Goal: Information Seeking & Learning: Compare options

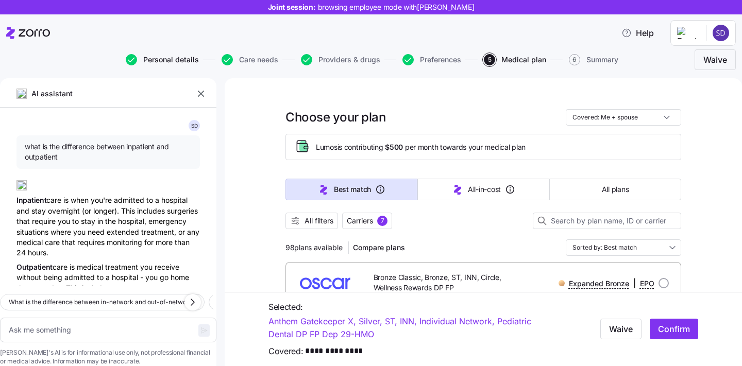
scroll to position [730, 0]
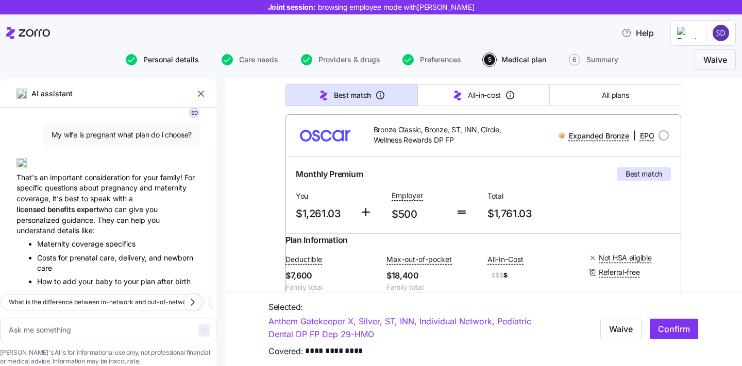
click at [150, 59] on span "Personal details" at bounding box center [171, 59] width 56 height 7
type textarea "x"
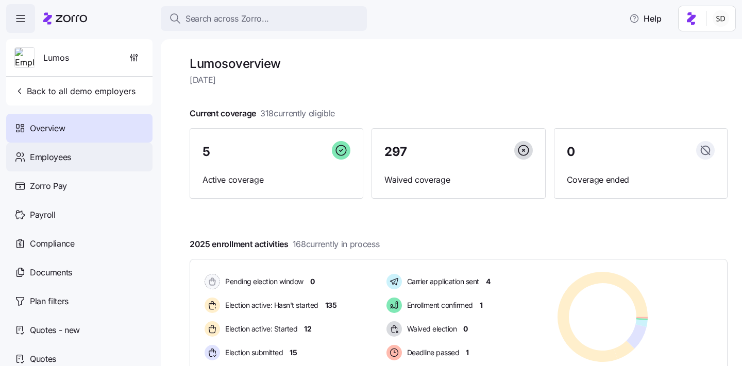
click at [30, 155] on span "Employees" at bounding box center [50, 157] width 41 height 13
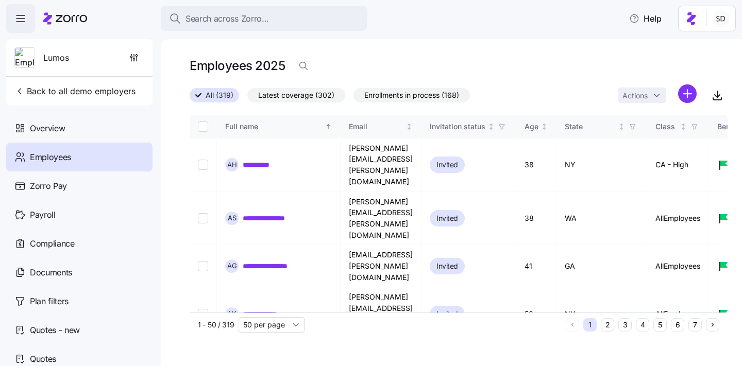
click at [679, 324] on button "6" at bounding box center [677, 324] width 13 height 13
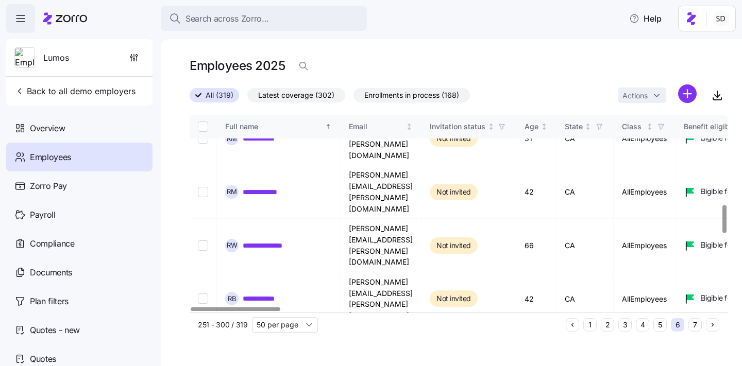
scroll to position [694, 0]
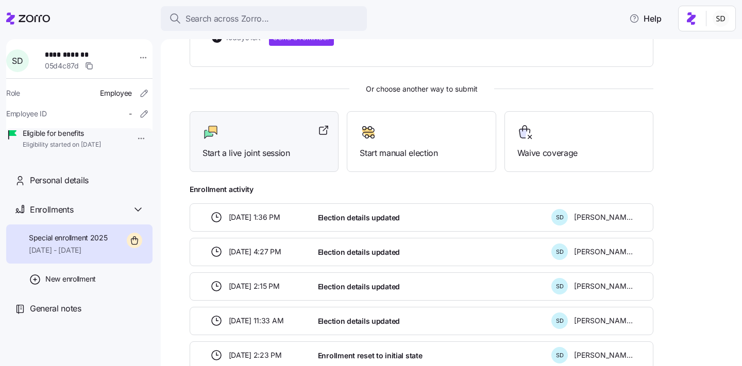
scroll to position [247, 0]
click at [269, 154] on span "Start a live joint session" at bounding box center [263, 152] width 123 height 13
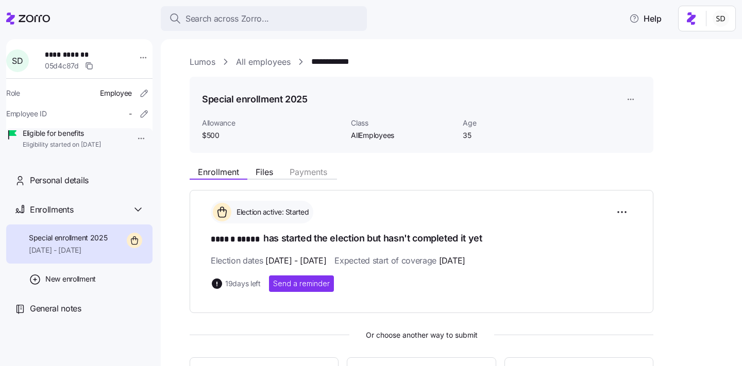
click at [196, 61] on link "Lumos" at bounding box center [203, 62] width 26 height 13
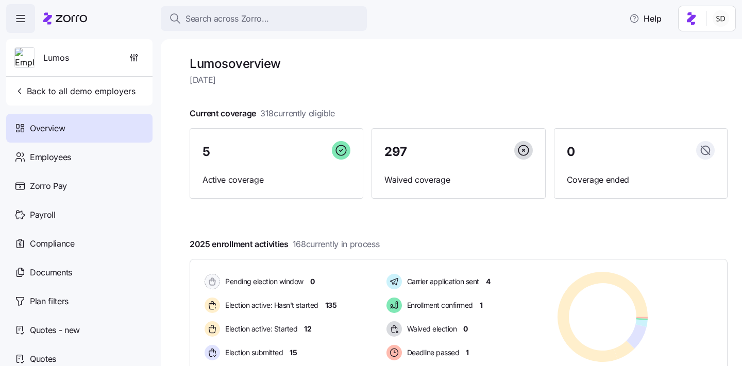
click at [23, 19] on icon "button" at bounding box center [20, 18] width 12 height 12
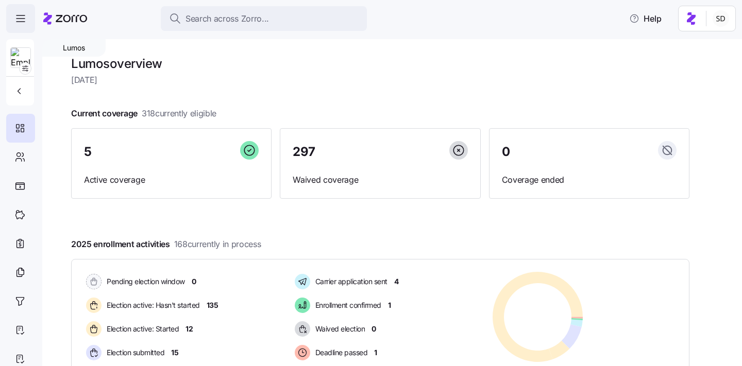
click at [23, 19] on icon "button" at bounding box center [20, 18] width 12 height 12
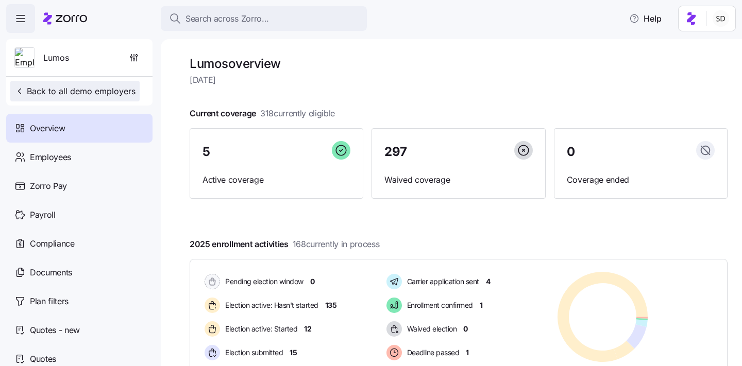
click at [45, 93] on span "Back to all demo employers" at bounding box center [74, 91] width 121 height 12
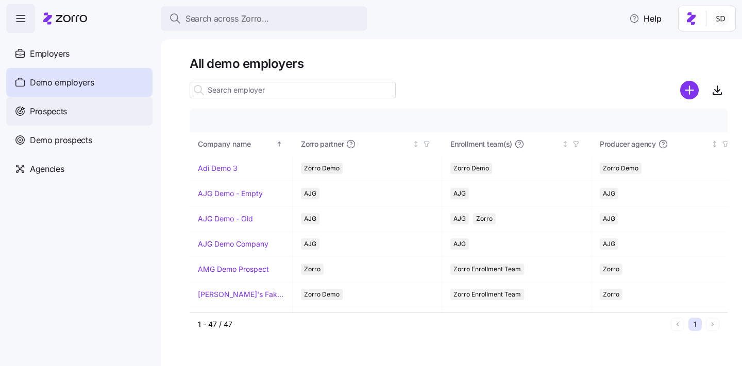
click at [31, 112] on span "Prospects" at bounding box center [48, 111] width 37 height 13
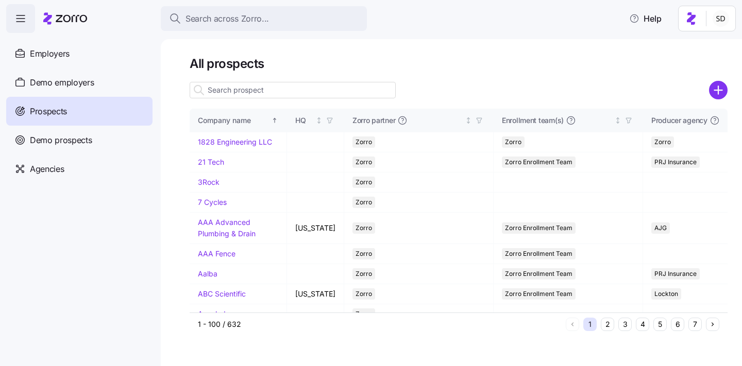
click at [215, 90] on input at bounding box center [293, 90] width 206 height 16
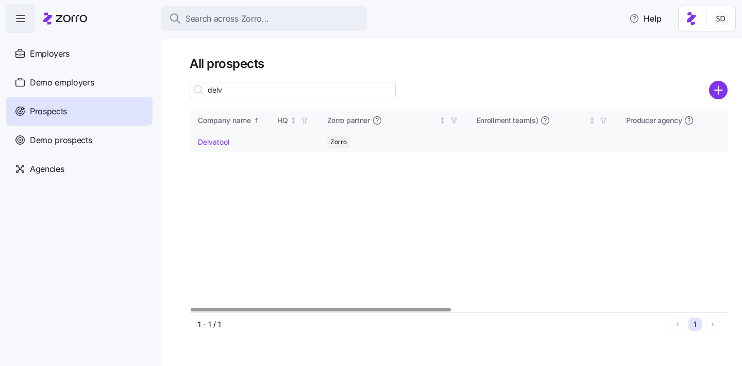
type input "delv"
click at [209, 143] on link "Delvatool" at bounding box center [213, 142] width 31 height 9
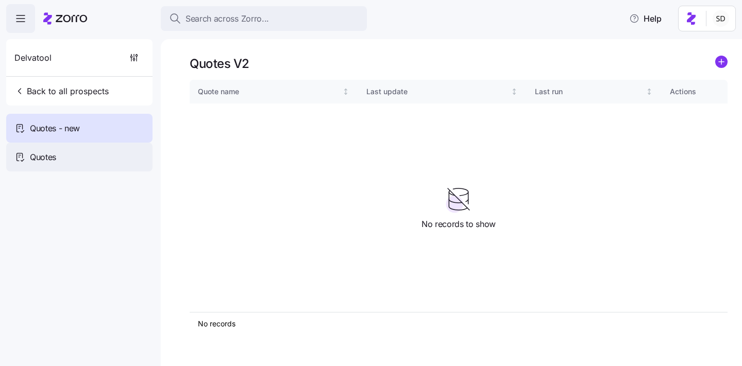
click at [72, 154] on div "Quotes" at bounding box center [79, 157] width 146 height 29
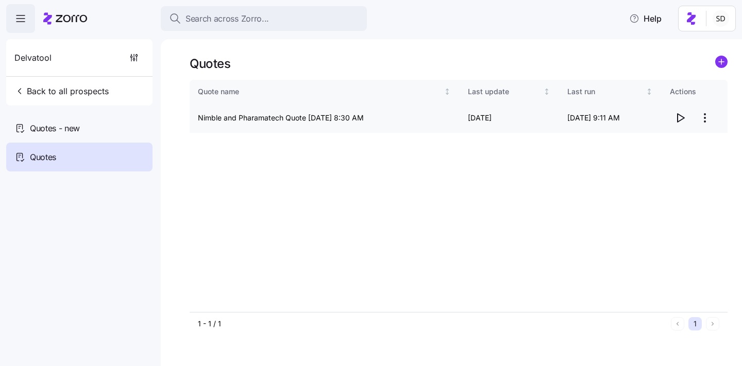
click at [680, 121] on icon "button" at bounding box center [680, 118] width 12 height 12
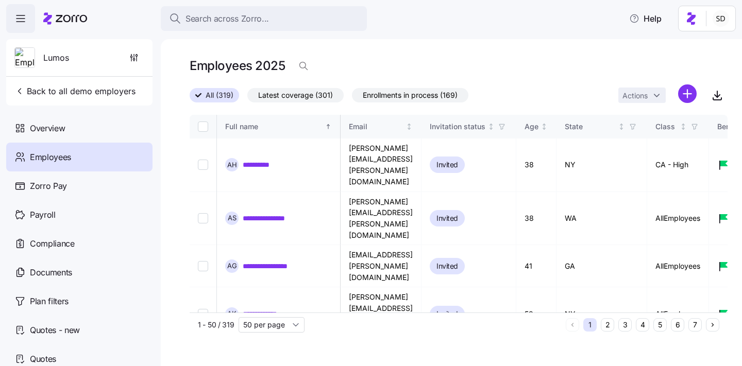
scroll to position [0, 2575]
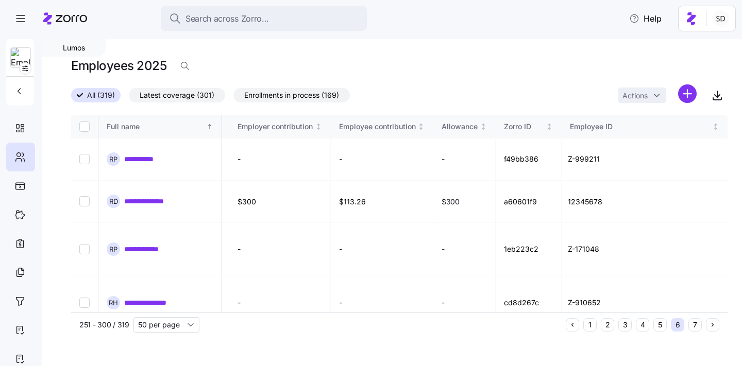
scroll to position [0, 2534]
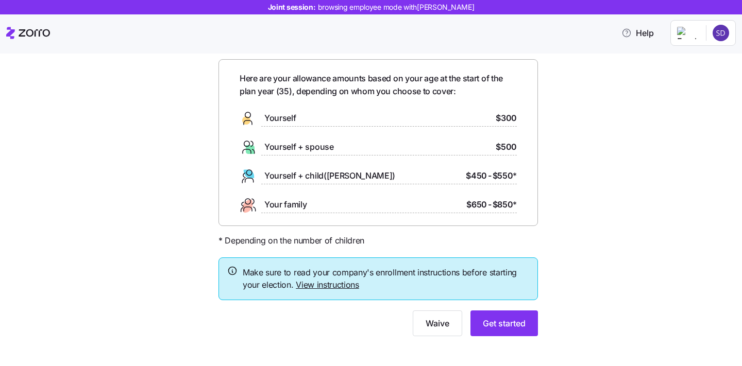
scroll to position [41, 0]
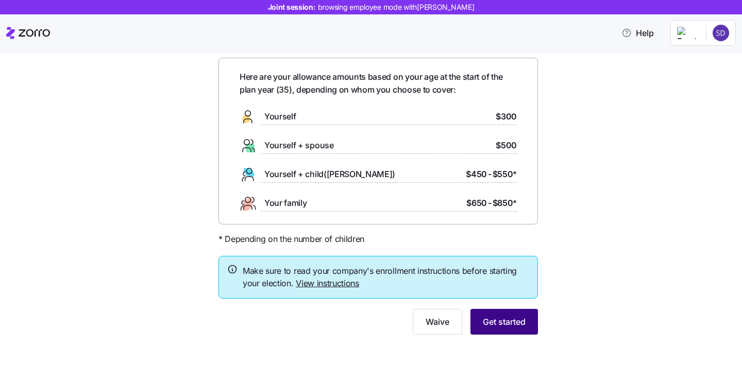
click at [502, 321] on span "Get started" at bounding box center [504, 322] width 43 height 12
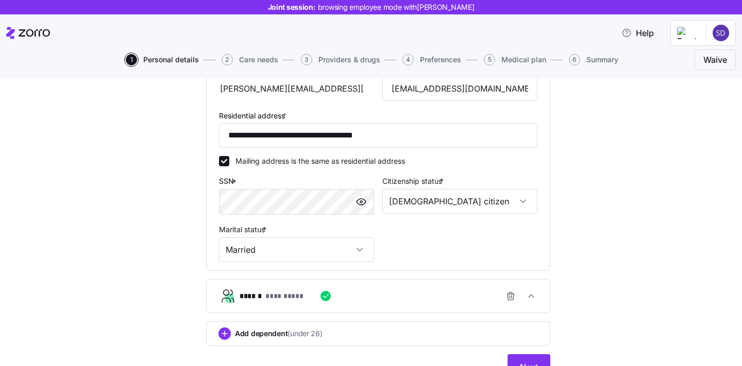
scroll to position [321, 0]
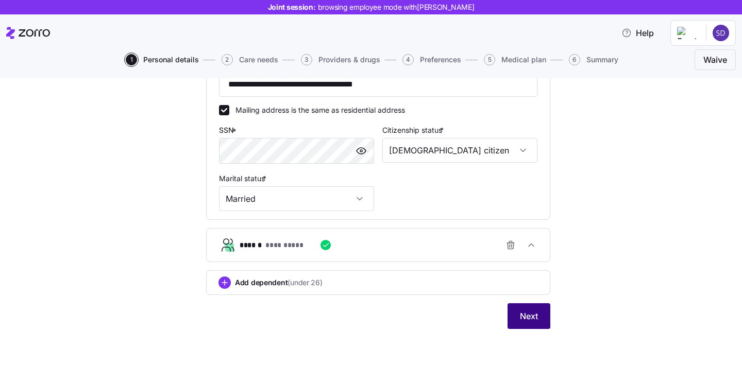
click at [519, 324] on button "Next" at bounding box center [528, 316] width 43 height 26
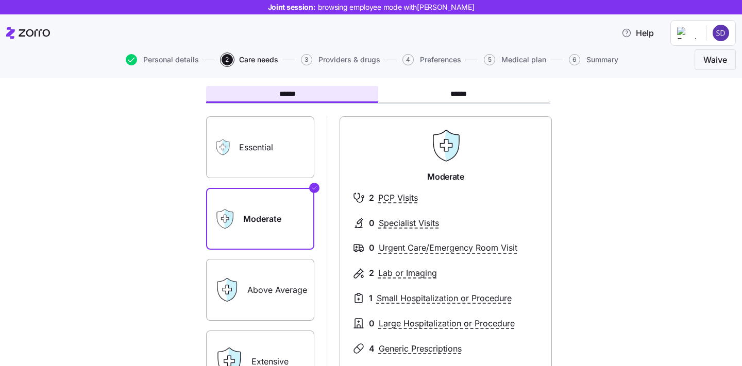
scroll to position [54, 0]
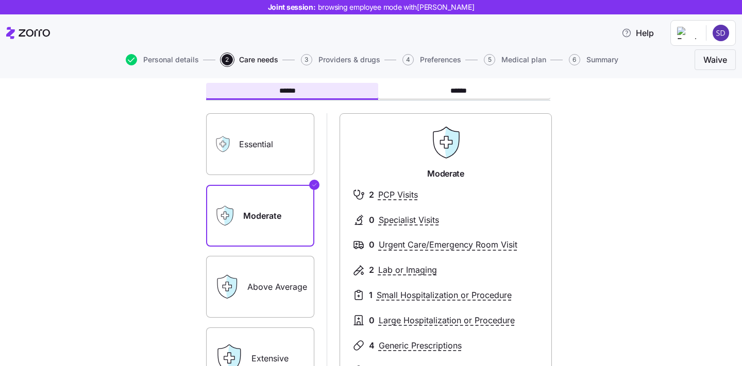
click at [269, 149] on label "Essential" at bounding box center [260, 144] width 108 height 62
click at [0, 0] on input "Essential" at bounding box center [0, 0] width 0 height 0
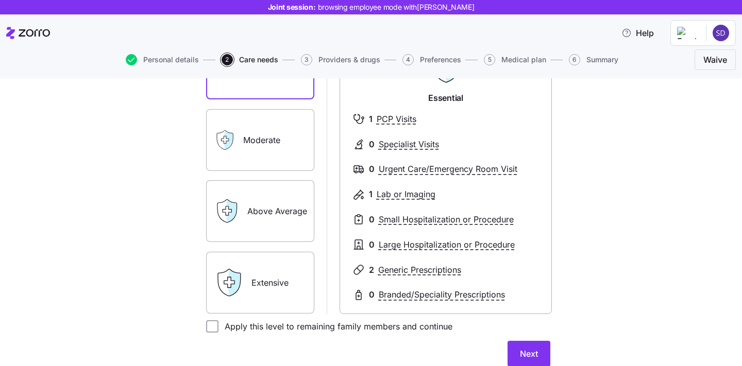
scroll to position [137, 0]
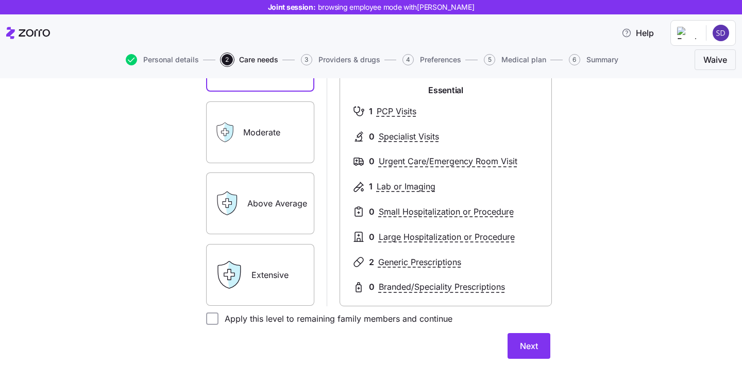
click at [265, 274] on label "Extensive" at bounding box center [260, 275] width 108 height 62
click at [0, 0] on input "Extensive" at bounding box center [0, 0] width 0 height 0
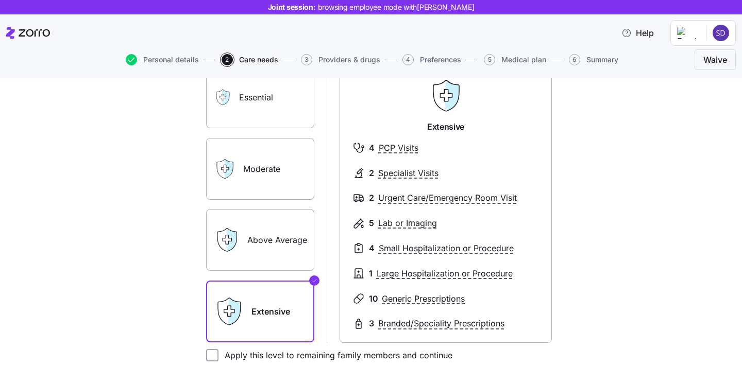
scroll to position [95, 0]
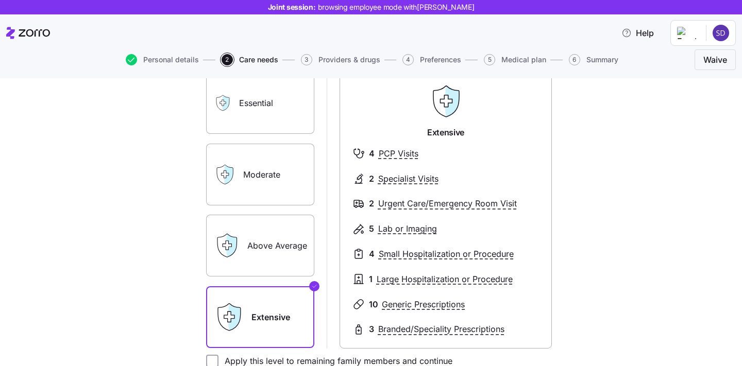
click at [271, 184] on label "Moderate" at bounding box center [260, 175] width 108 height 62
click at [0, 0] on input "Moderate" at bounding box center [0, 0] width 0 height 0
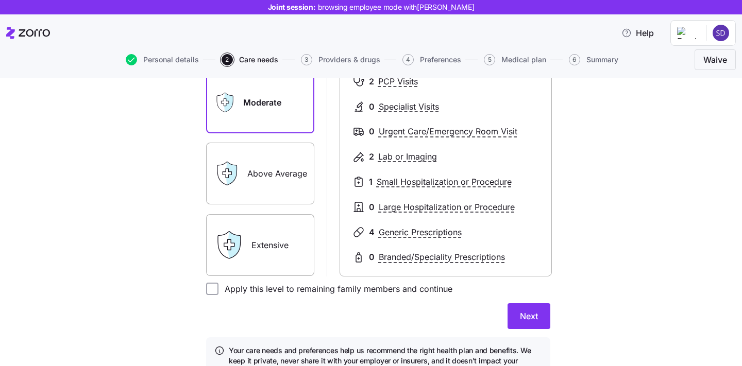
scroll to position [185, 0]
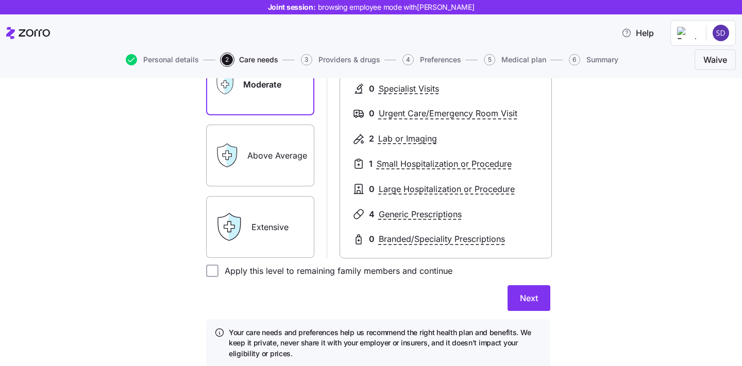
click at [528, 312] on form "****** ****** Essential Moderate Above Average Extensive Moderate 2 PCP Visits …" at bounding box center [378, 160] width 344 height 414
click at [526, 306] on button "Next" at bounding box center [528, 298] width 43 height 26
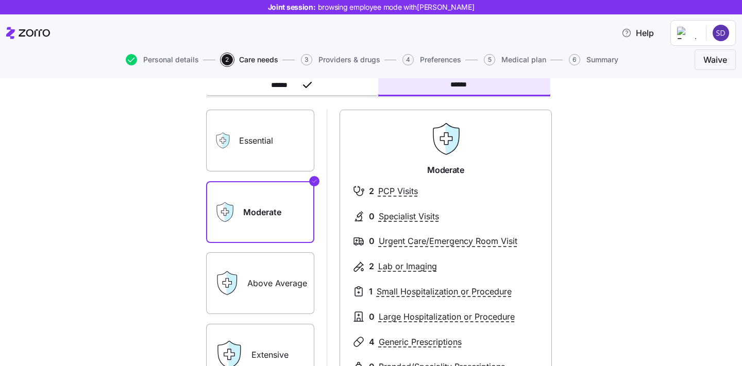
scroll to position [98, 0]
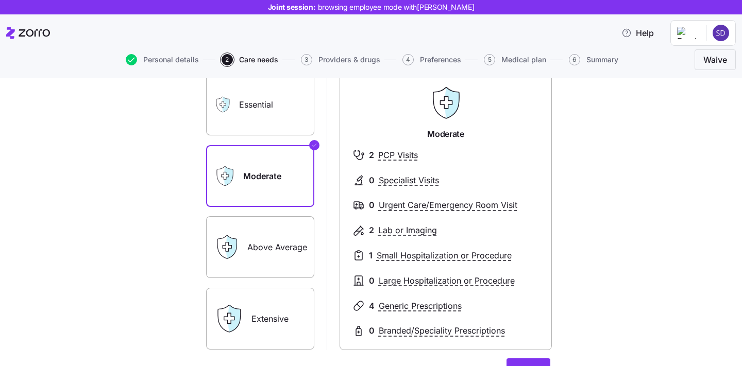
click at [293, 249] on label "Above Average" at bounding box center [260, 247] width 108 height 62
click at [0, 0] on input "Above Average" at bounding box center [0, 0] width 0 height 0
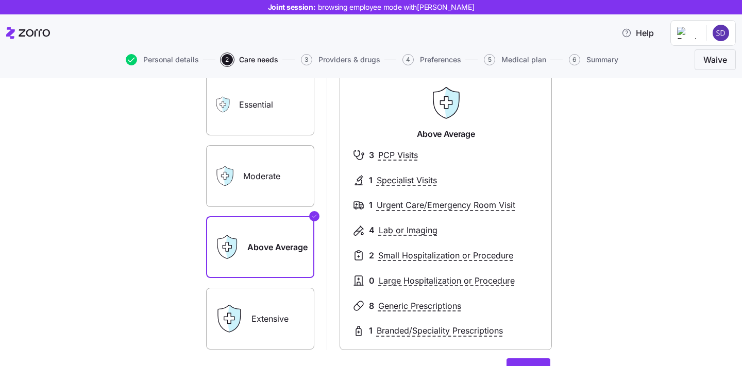
click at [265, 192] on label "Moderate" at bounding box center [260, 176] width 108 height 62
click at [0, 0] on input "Moderate" at bounding box center [0, 0] width 0 height 0
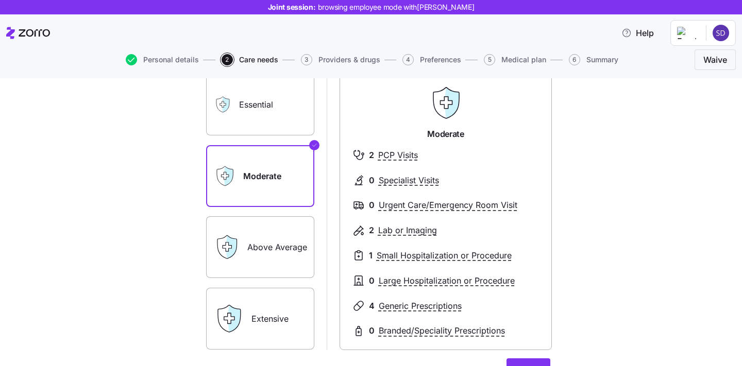
click at [264, 114] on label "Essential" at bounding box center [260, 105] width 108 height 62
click at [0, 0] on input "Essential" at bounding box center [0, 0] width 0 height 0
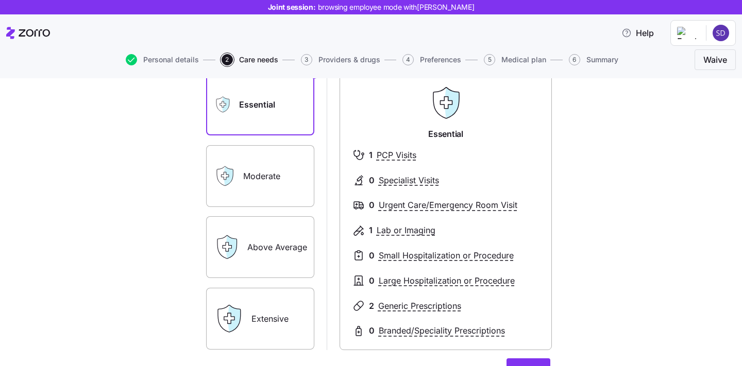
click at [262, 169] on label "Moderate" at bounding box center [260, 176] width 108 height 62
click at [0, 0] on input "Moderate" at bounding box center [0, 0] width 0 height 0
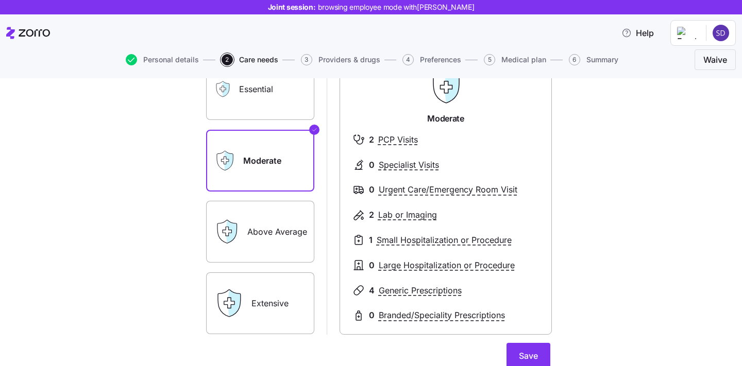
scroll to position [122, 0]
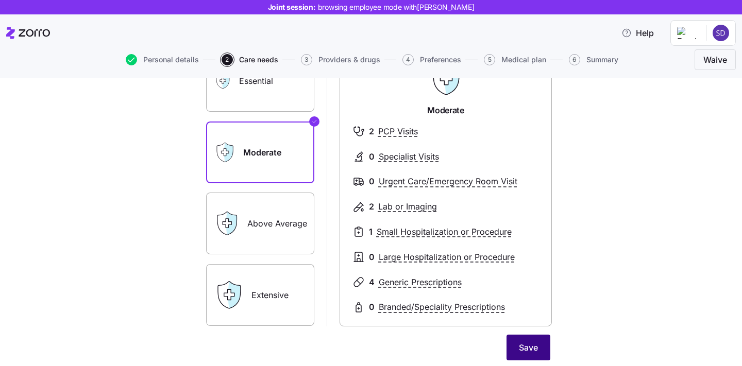
click at [523, 352] on span "Save" at bounding box center [528, 348] width 19 height 12
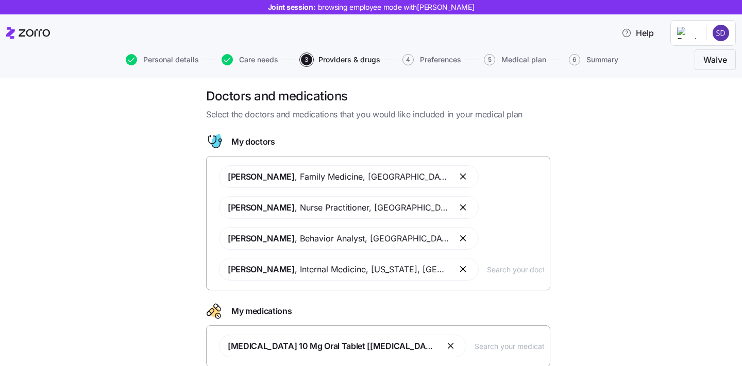
scroll to position [43, 0]
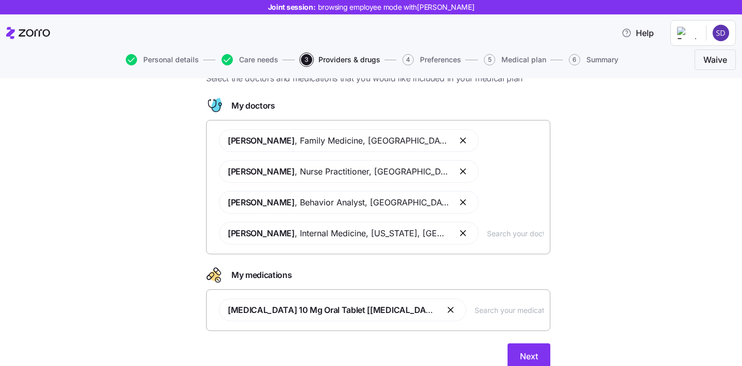
click at [458, 231] on button "button" at bounding box center [464, 233] width 12 height 12
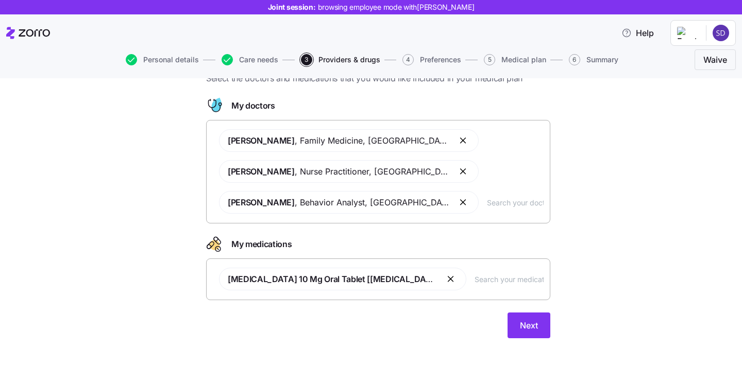
click at [458, 206] on button "button" at bounding box center [464, 202] width 12 height 12
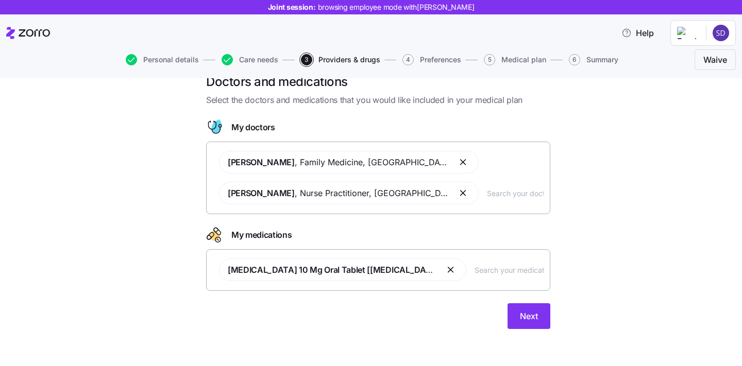
click at [449, 200] on div "David John , Family Medicine , Brooklyn, NY Amy Smith , Nurse Practitioner , Br…" at bounding box center [378, 178] width 331 height 66
type input "smith"
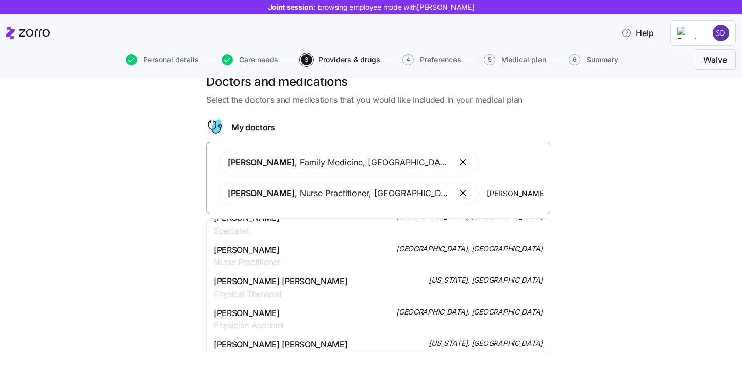
scroll to position [924, 0]
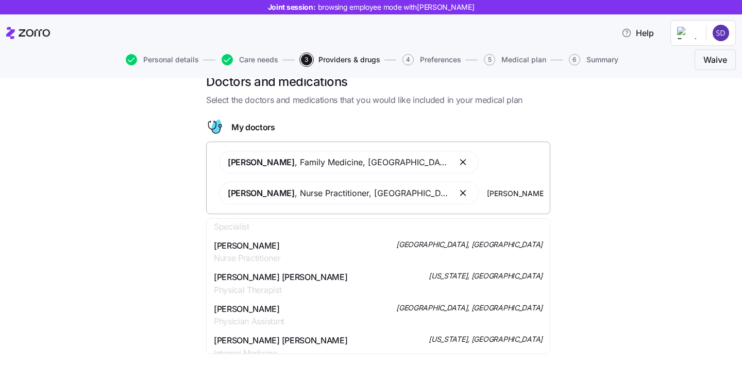
click at [429, 271] on div "Laura Murphy Smith Physical Therapist New York, NY" at bounding box center [378, 284] width 329 height 26
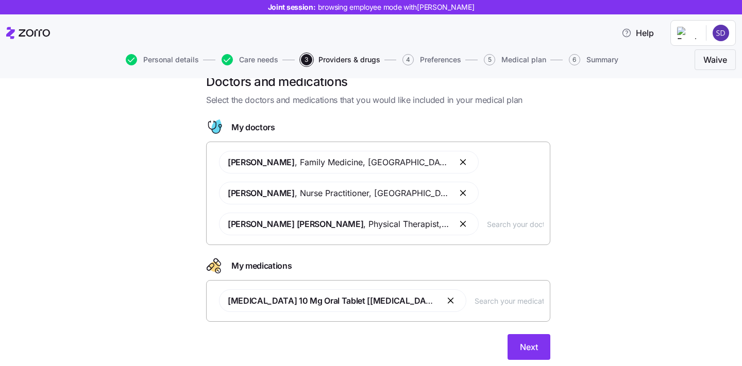
click at [475, 303] on input "text" at bounding box center [509, 300] width 69 height 11
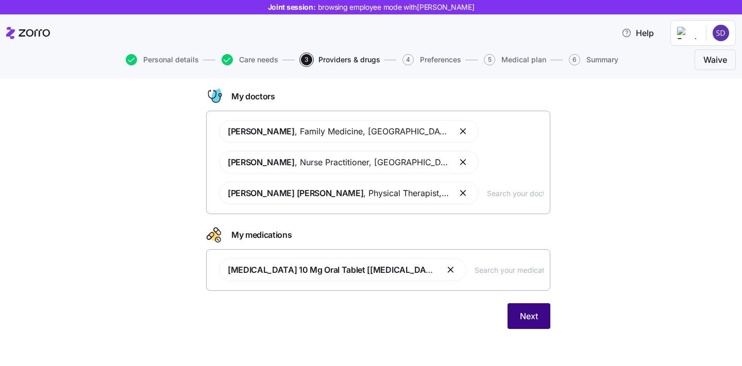
click at [529, 315] on span "Next" at bounding box center [529, 316] width 18 height 12
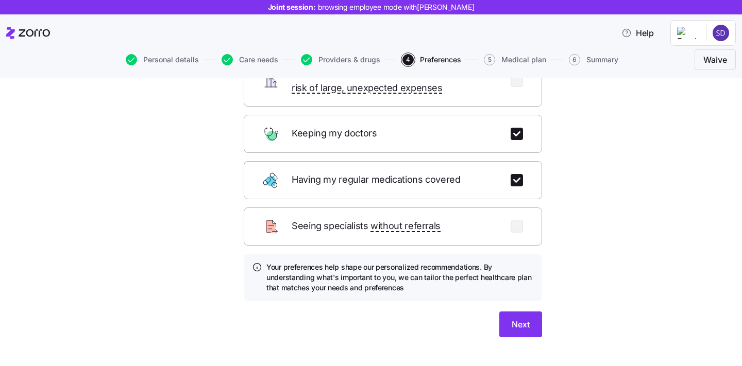
scroll to position [139, 0]
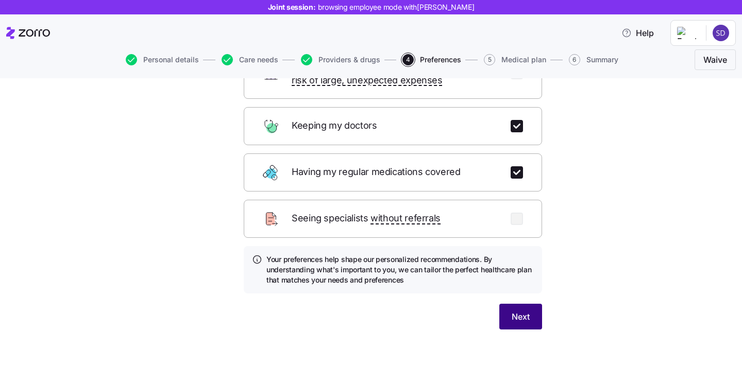
click at [518, 311] on span "Next" at bounding box center [521, 317] width 18 height 12
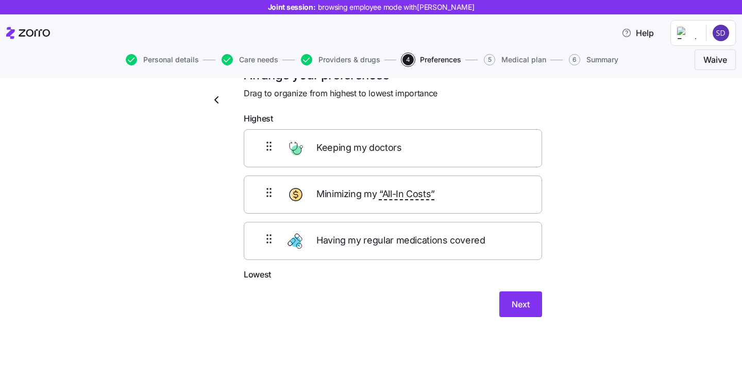
click at [435, 152] on div "Keeping my doctors" at bounding box center [393, 148] width 298 height 38
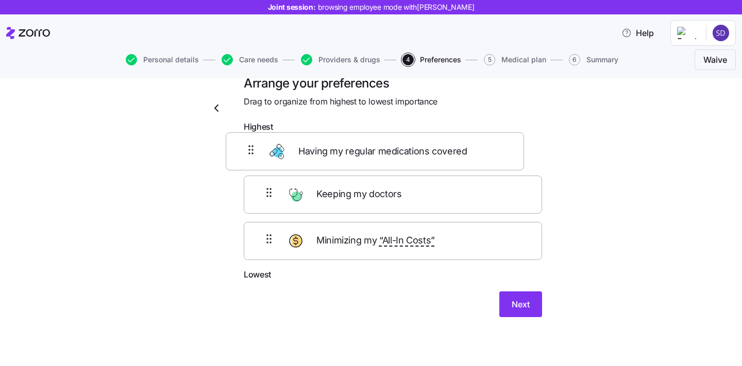
drag, startPoint x: 404, startPoint y: 243, endPoint x: 389, endPoint y: 144, distance: 100.1
click at [389, 144] on div "Keeping my doctors Minimizing my “All-In Costs” Having my regular medications c…" at bounding box center [393, 203] width 298 height 131
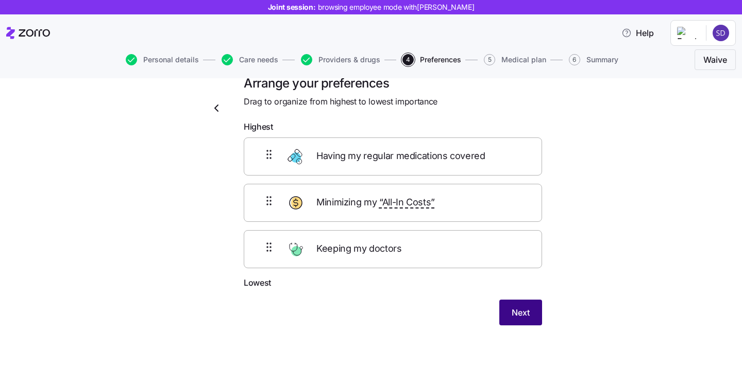
click at [519, 318] on button "Next" at bounding box center [520, 313] width 43 height 26
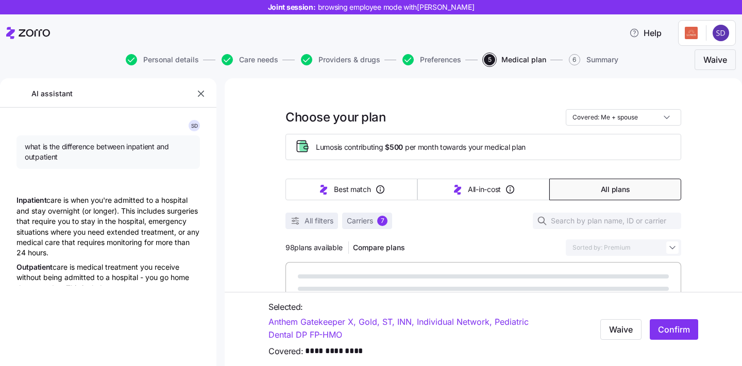
type textarea "x"
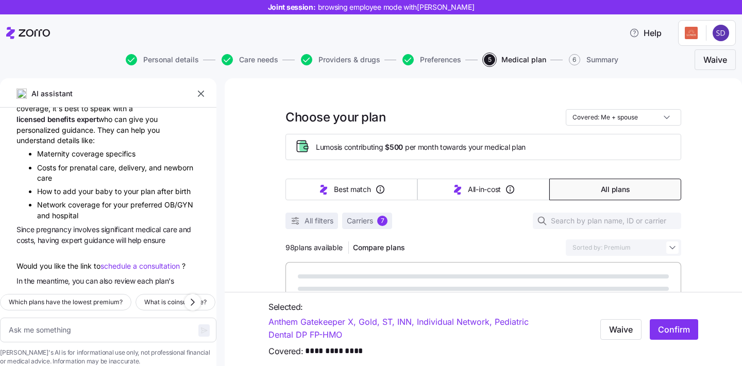
scroll to position [868, 0]
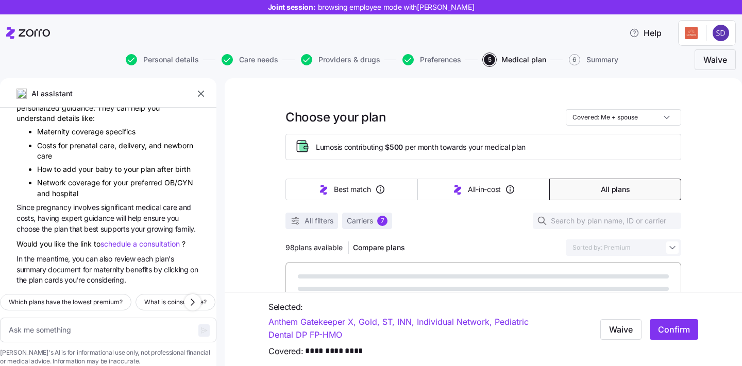
click at [200, 94] on icon "button" at bounding box center [201, 94] width 6 height 6
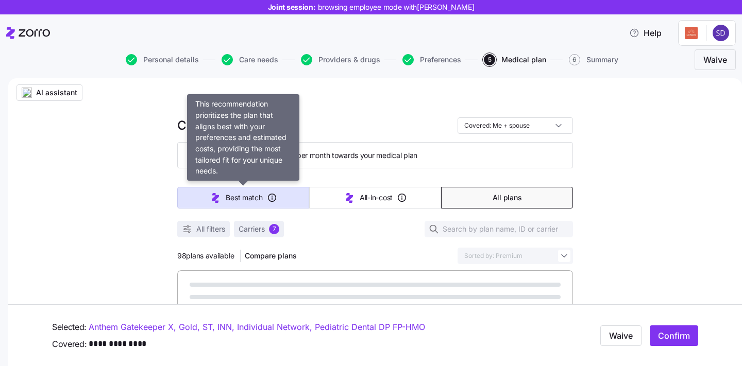
click at [226, 198] on span "Best match" at bounding box center [244, 198] width 37 height 10
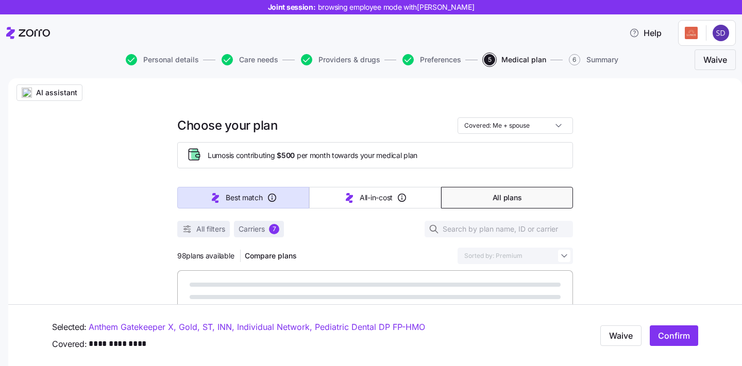
type input "Sorted by: Best match"
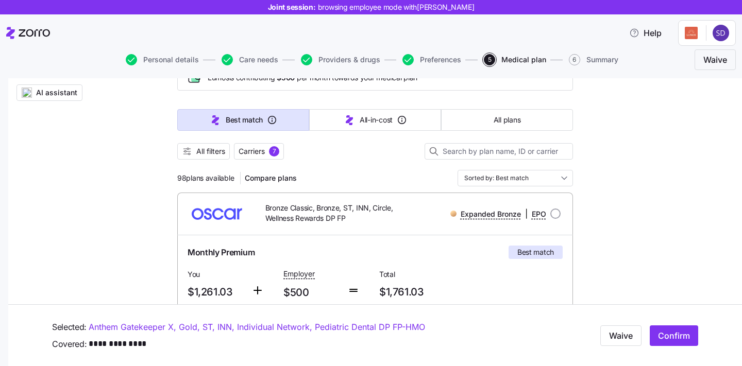
scroll to position [77, 0]
drag, startPoint x: 179, startPoint y: 178, endPoint x: 218, endPoint y: 179, distance: 39.7
click at [218, 179] on span "98 plans available" at bounding box center [205, 179] width 57 height 10
click at [219, 180] on span "98 plans available" at bounding box center [205, 179] width 57 height 10
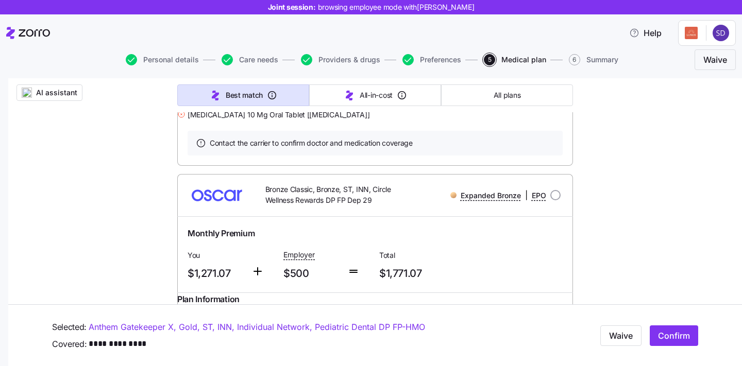
scroll to position [458, 0]
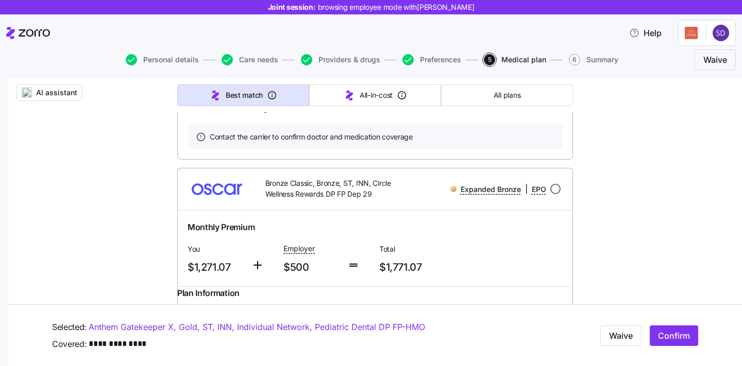
click at [556, 194] on input "radio" at bounding box center [555, 189] width 10 height 10
radio input "true"
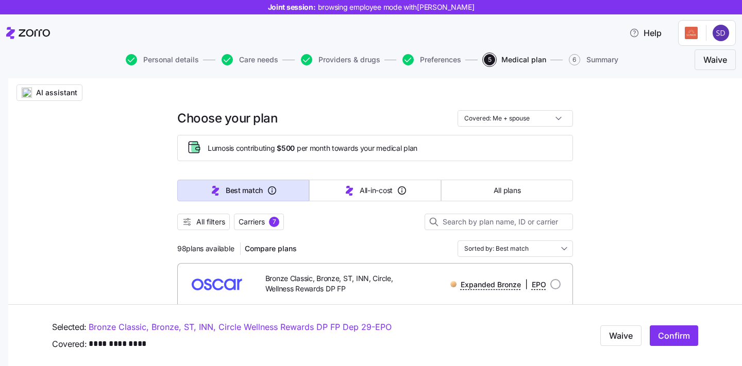
scroll to position [8, 0]
click at [278, 247] on span "Compare plans" at bounding box center [271, 248] width 52 height 10
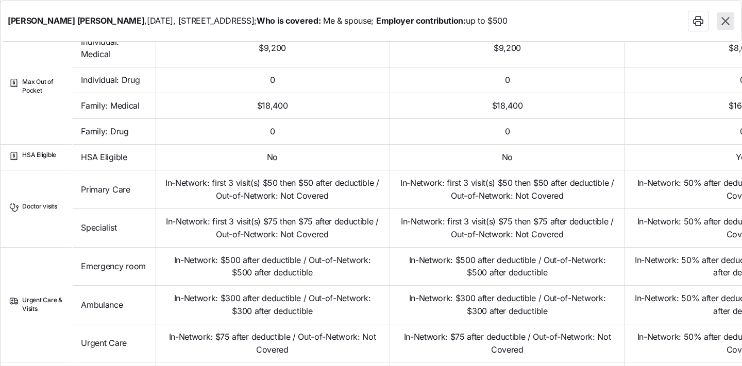
scroll to position [386, 0]
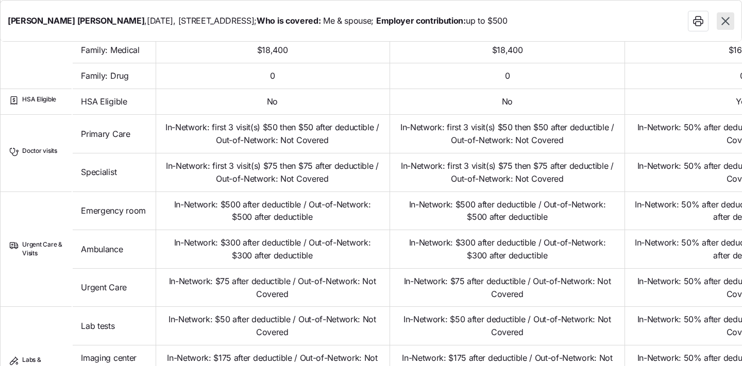
click at [729, 24] on icon "button" at bounding box center [725, 21] width 8 height 8
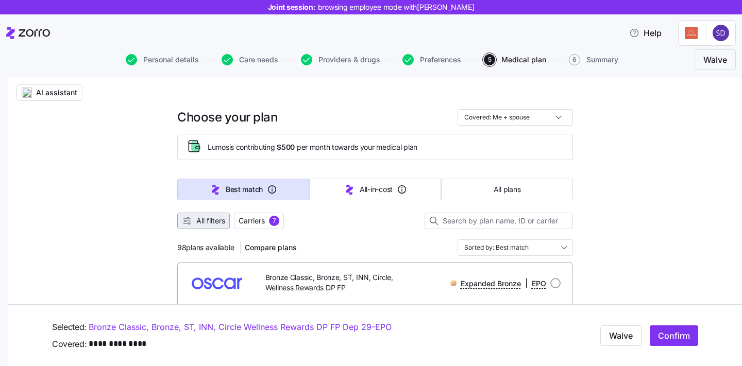
click at [214, 221] on span "All filters" at bounding box center [210, 221] width 29 height 10
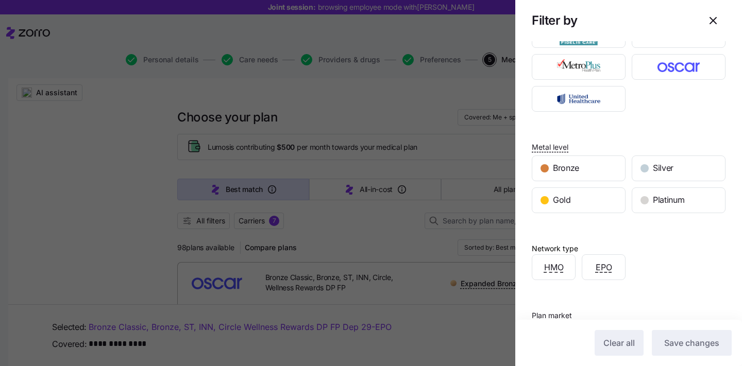
scroll to position [0, 0]
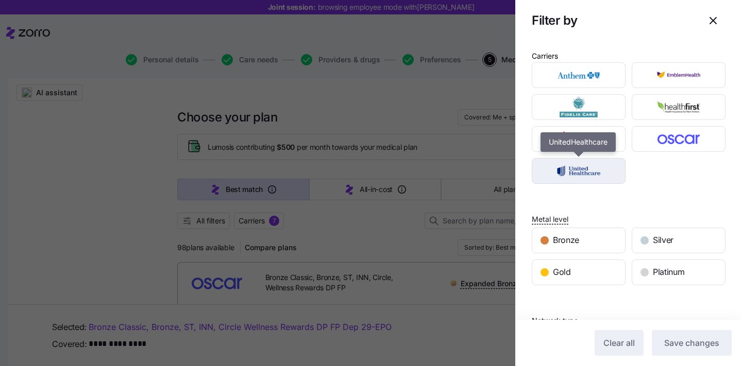
click at [574, 168] on img "button" at bounding box center [579, 171] width 76 height 21
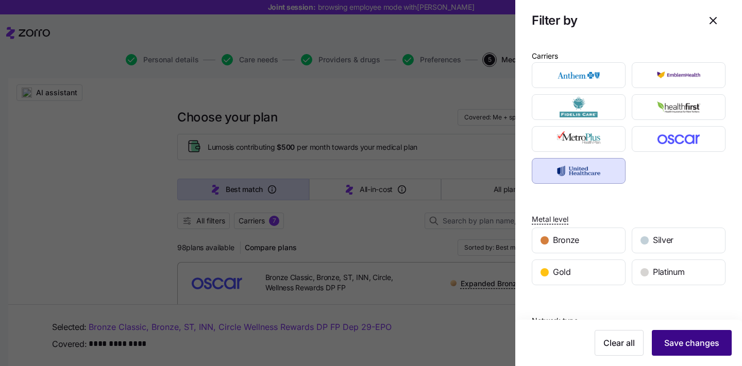
click at [691, 344] on span "Save changes" at bounding box center [691, 343] width 55 height 12
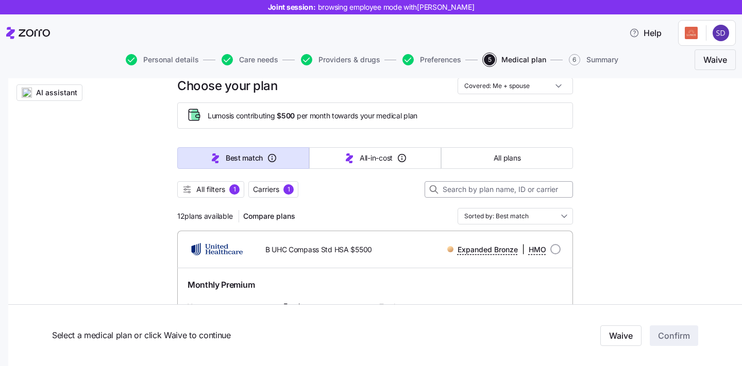
scroll to position [71, 0]
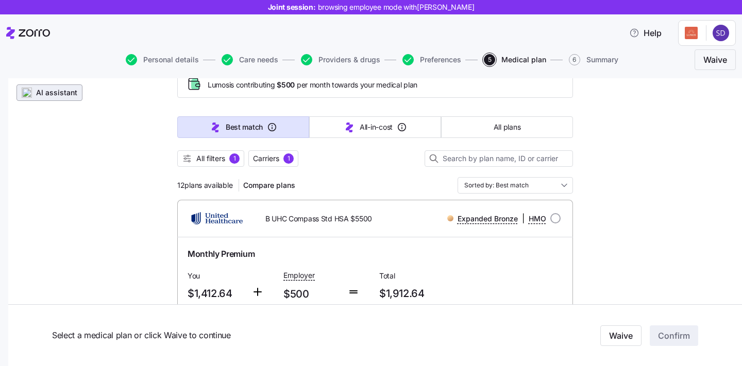
click at [42, 91] on span "AI assistant" at bounding box center [56, 93] width 41 height 10
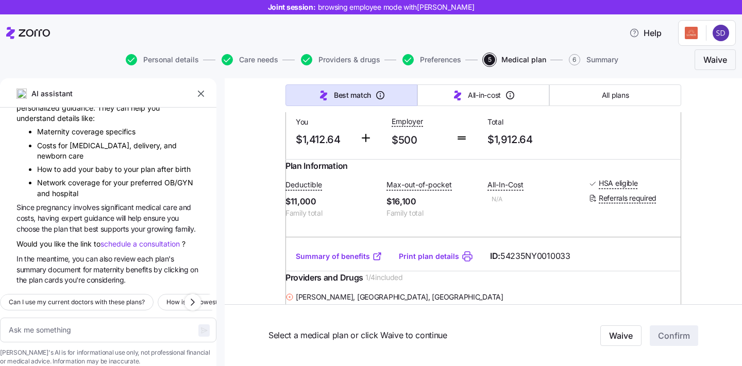
scroll to position [868, 0]
click at [111, 318] on textarea at bounding box center [108, 330] width 216 height 25
type textarea "x"
type textarea "w"
type textarea "x"
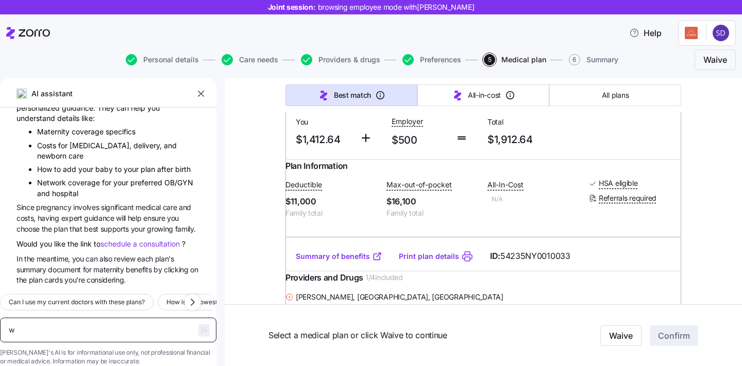
type textarea "wh"
type textarea "x"
type textarea "wha"
type textarea "x"
type textarea "what"
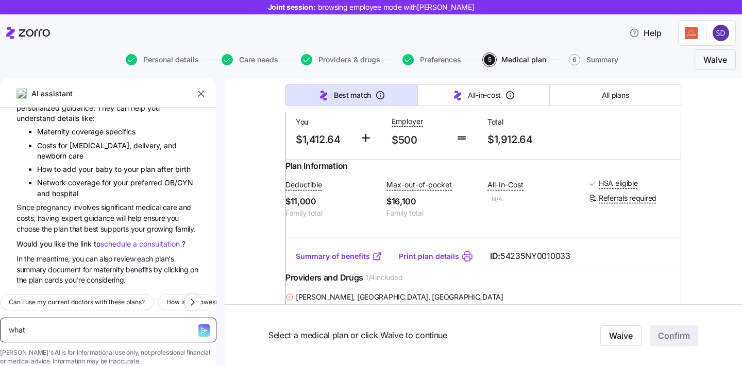
type textarea "x"
type textarea "what"
type textarea "x"
type textarea "what i"
type textarea "x"
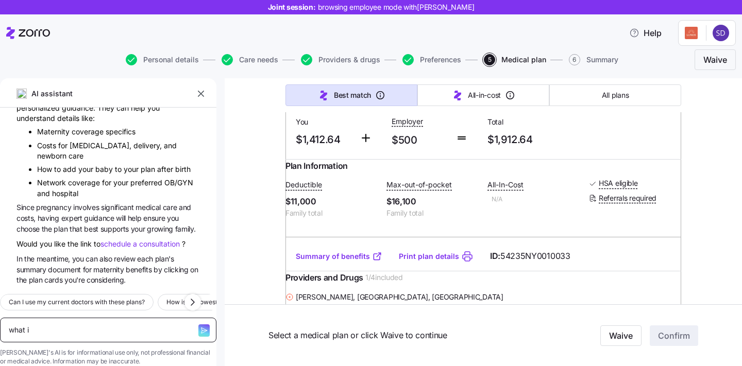
type textarea "what is"
type textarea "x"
type textarea "what is"
type textarea "x"
type textarea "what is t"
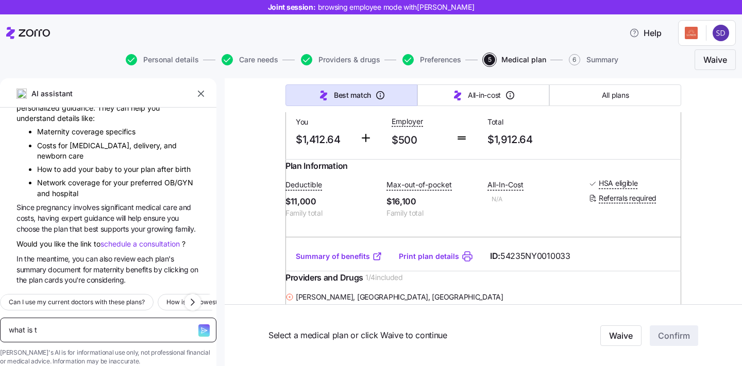
type textarea "x"
type textarea "what is th"
type textarea "x"
type textarea "what is the"
type textarea "x"
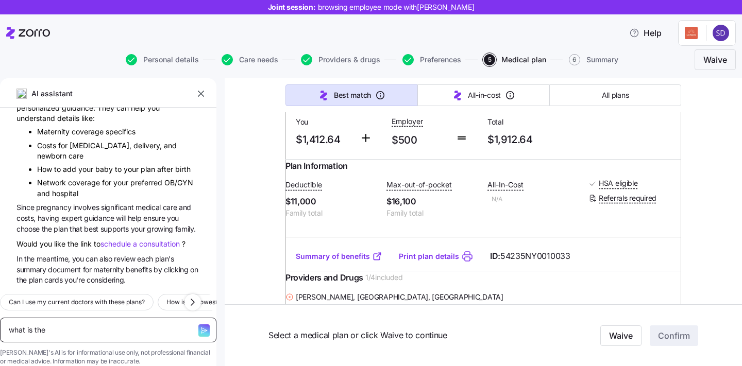
type textarea "what is the d"
type textarea "x"
type textarea "what is the di"
type textarea "x"
type textarea "what is the dif"
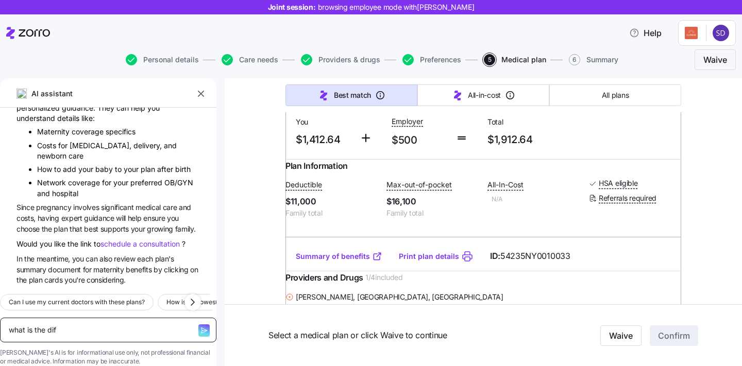
type textarea "x"
type textarea "what is the diffe"
type textarea "x"
type textarea "what is the differ"
type textarea "x"
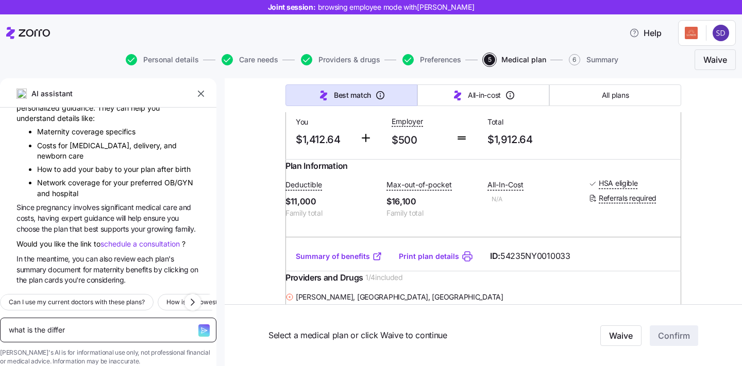
type textarea "what is the differe"
type textarea "x"
type textarea "what is the differen"
type textarea "x"
type textarea "what is the differenc"
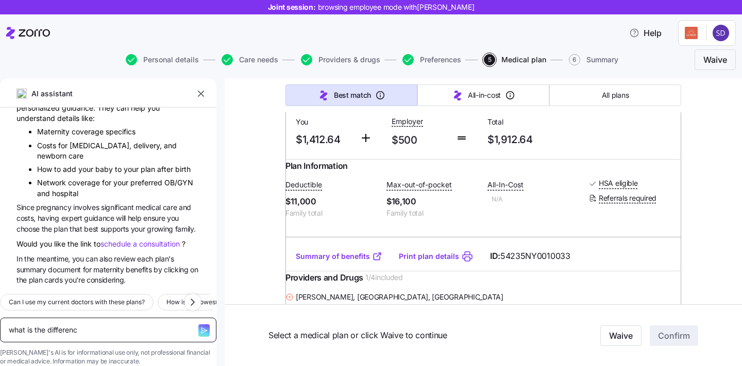
type textarea "x"
type textarea "what is the difference"
type textarea "x"
type textarea "what is the difference b"
type textarea "x"
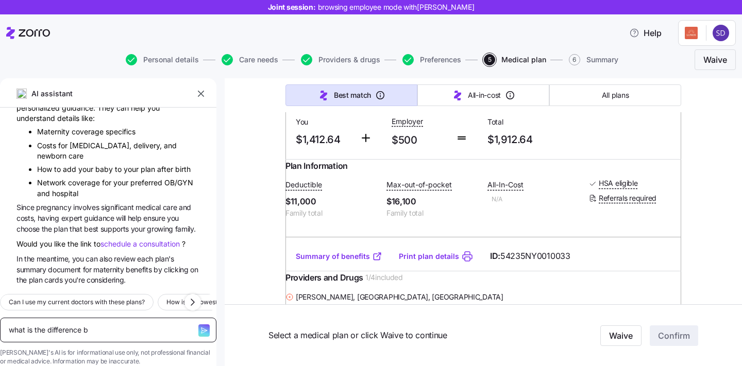
type textarea "what is the difference be"
type textarea "x"
type textarea "what is the difference bet"
type textarea "x"
type textarea "what is the difference betw"
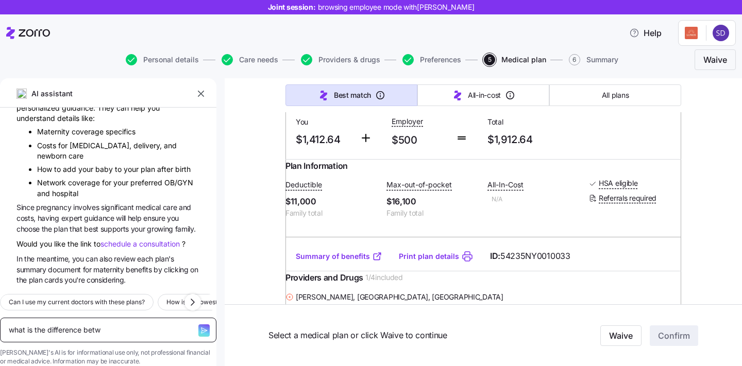
type textarea "x"
type textarea "what is the difference betwe"
type textarea "x"
type textarea "what is the difference betwee"
type textarea "x"
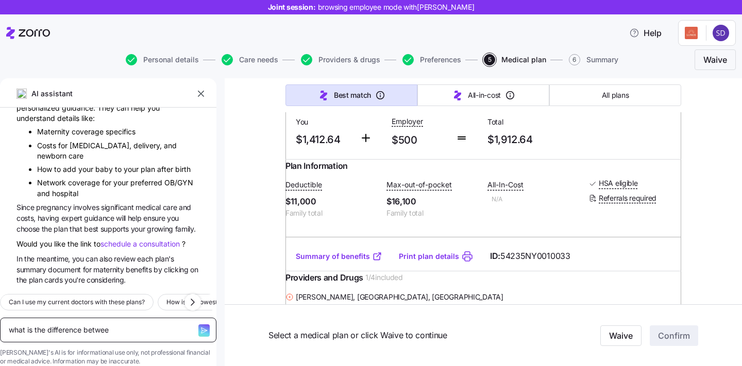
type textarea "what is the difference between"
type textarea "x"
type textarea "what is the difference between"
type textarea "x"
type textarea "what is the difference between i"
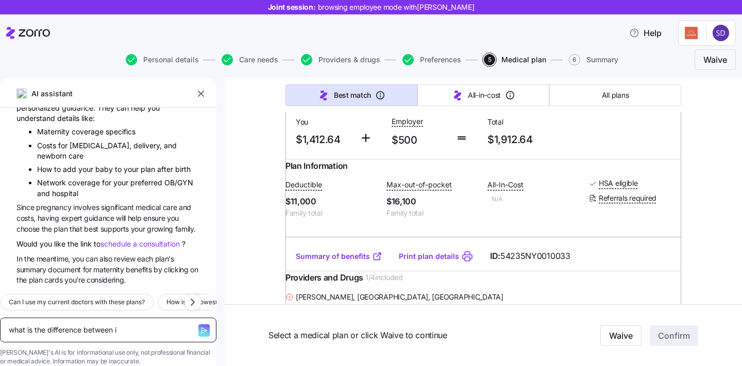
type textarea "x"
type textarea "what is the difference between in"
type textarea "x"
type textarea "what is the difference between ina"
type textarea "x"
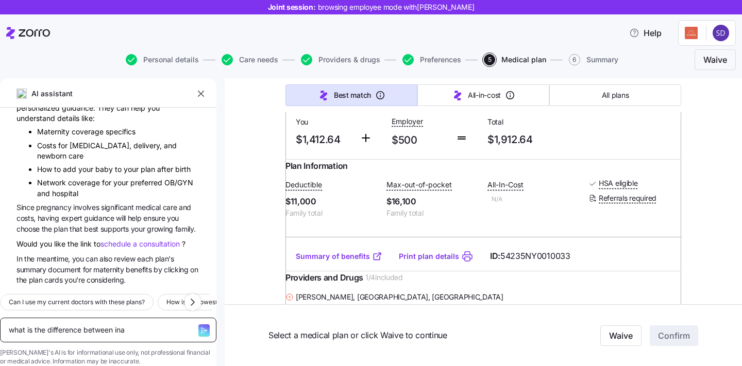
type textarea "what is the difference between in"
type textarea "x"
type textarea "what is the difference between inp"
type textarea "x"
type textarea "what is the difference between inpa"
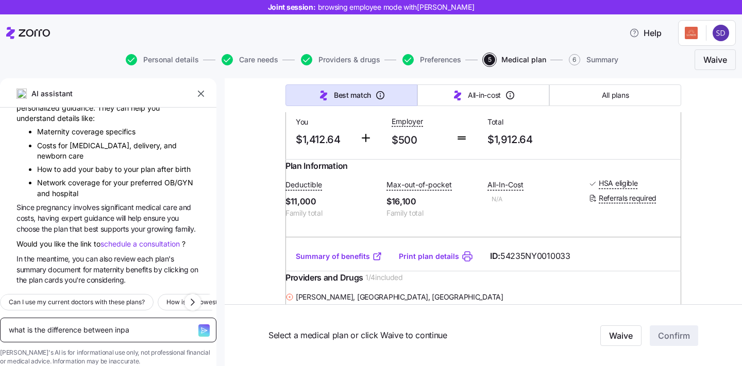
type textarea "x"
type textarea "what is the difference between inpat"
type textarea "x"
type textarea "what is the difference between inpati"
type textarea "x"
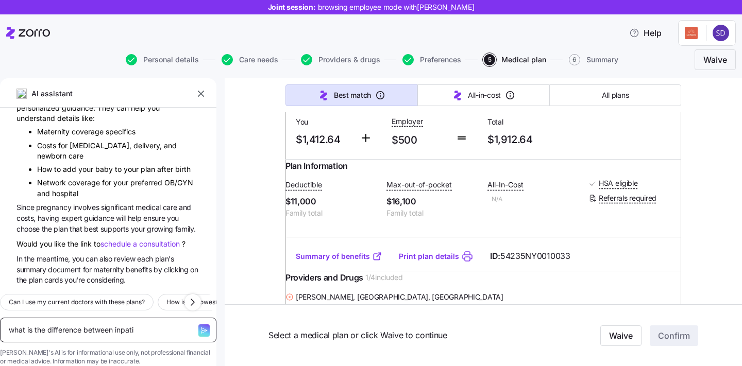
type textarea "what is the difference between inpatie"
type textarea "x"
type textarea "what is the difference between inpatiet"
type textarea "x"
type textarea "what is the difference between inpatietn"
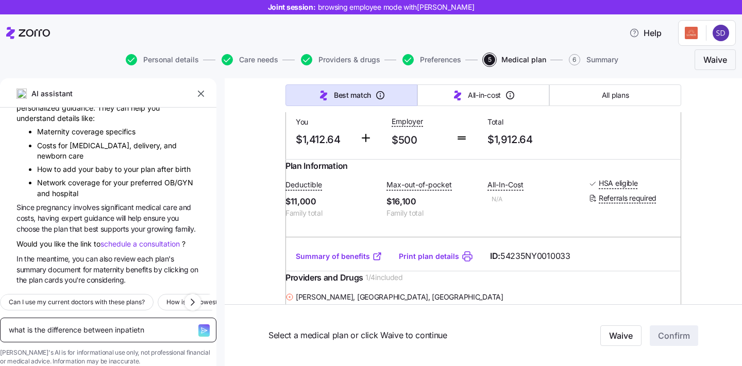
type textarea "x"
type textarea "what is the difference between inpatietn"
type textarea "x"
type textarea "what is the difference between inpatietn a"
type textarea "x"
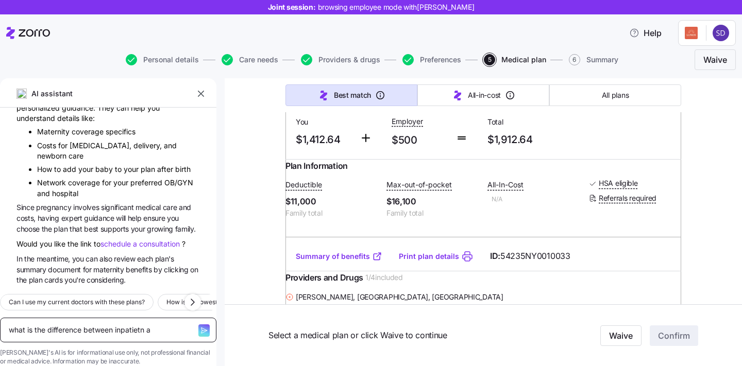
type textarea "what is the difference between inpatietn an"
type textarea "x"
type textarea "what is the difference between inpatietn and"
type textarea "x"
type textarea "what is the difference between inpatietn and"
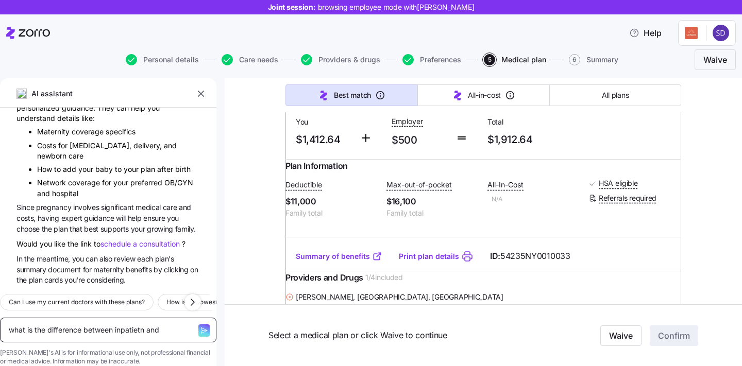
type textarea "x"
type textarea "what is the difference between inpatietn and o"
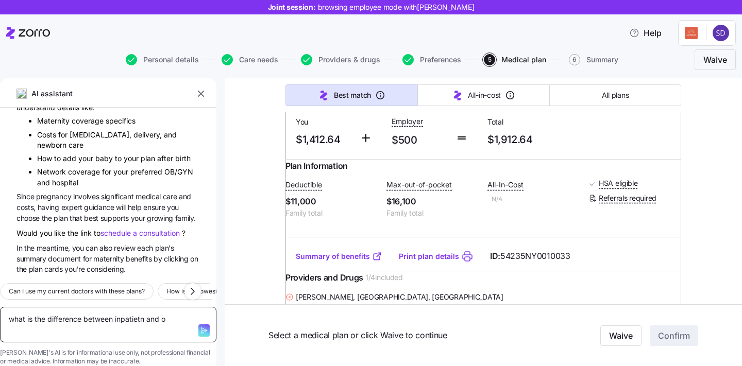
type textarea "x"
type textarea "what is the difference between inpatietn and ou"
type textarea "x"
type textarea "what is the difference between inpatietn and out"
type textarea "x"
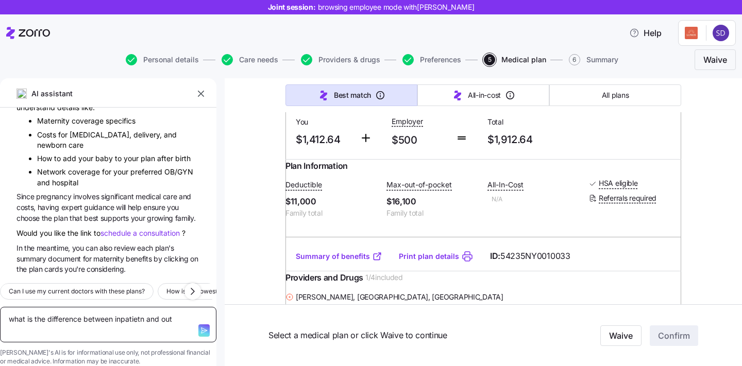
type textarea "what is the difference between inpatietn and outp"
type textarea "x"
type textarea "what is the difference between inpatietn and outpa"
type textarea "x"
type textarea "what is the difference between inpatietn and outpat"
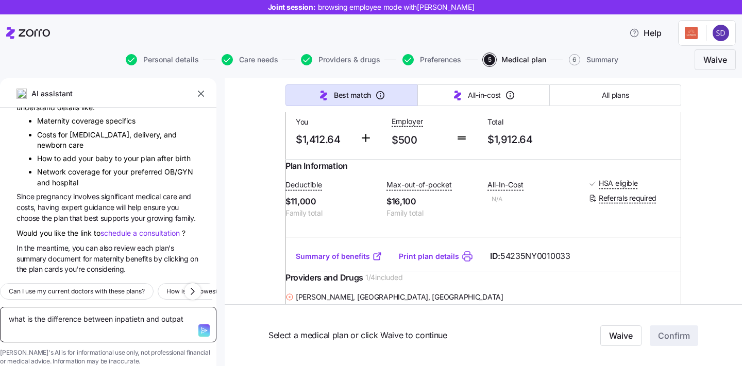
type textarea "x"
type textarea "what is the difference between inpatietn and outpati"
type textarea "x"
type textarea "what is the difference between inpatietn and outpatie"
type textarea "x"
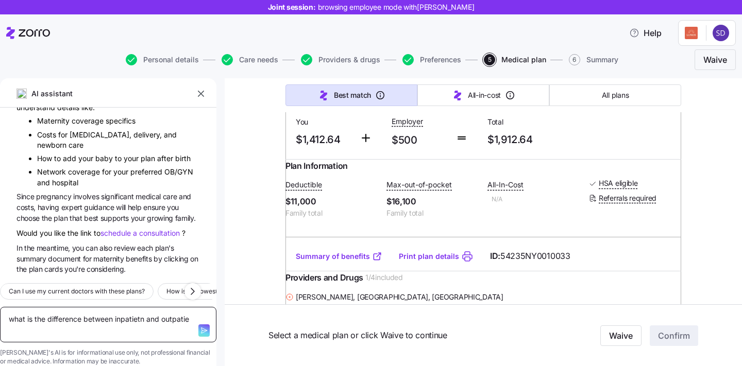
type textarea "what is the difference between inpatietn and outpatien"
type textarea "x"
type textarea "what is the difference between inpatietn and outpatient"
type textarea "x"
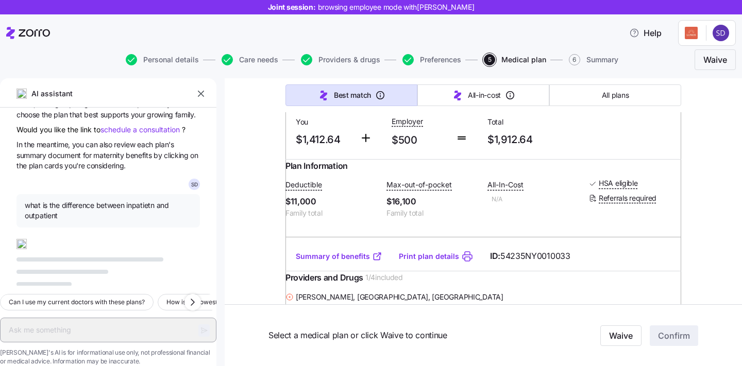
scroll to position [984, 0]
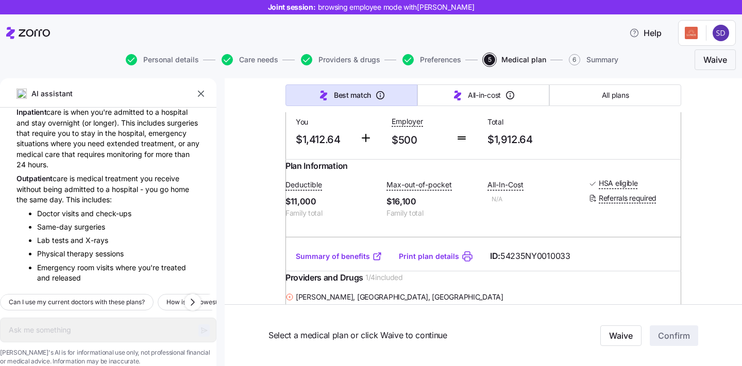
type textarea "x"
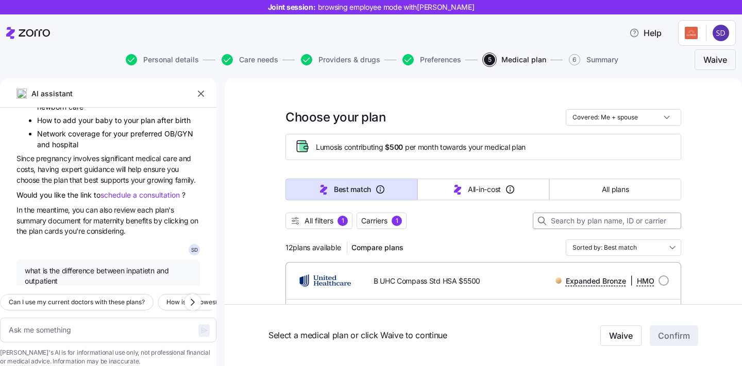
scroll to position [44, 0]
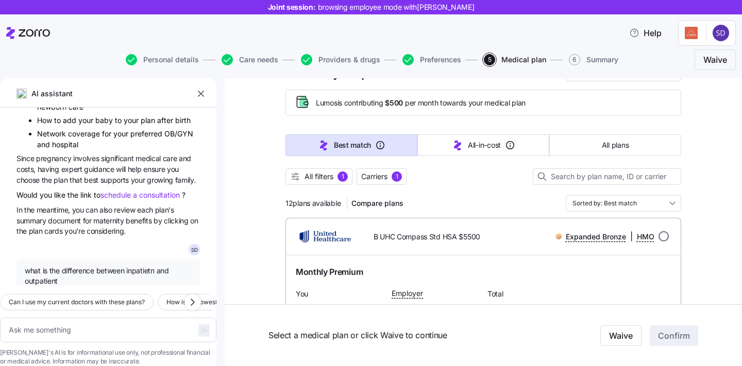
click at [666, 233] on input "radio" at bounding box center [663, 236] width 10 height 10
radio input "true"
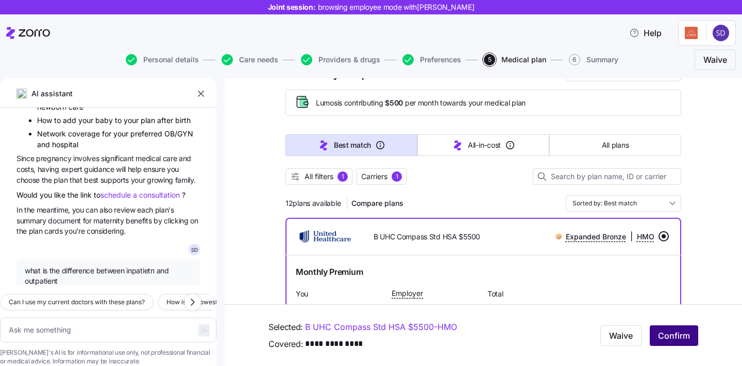
click at [679, 332] on span "Confirm" at bounding box center [674, 336] width 32 height 12
type textarea "x"
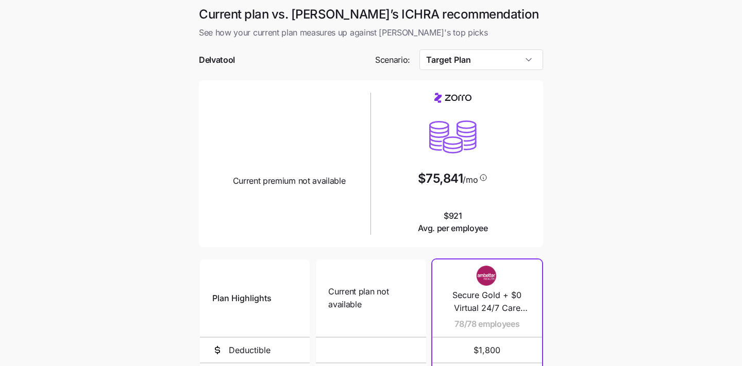
click at [515, 46] on div at bounding box center [371, 44] width 344 height 10
click at [515, 56] on input "Target Plan" at bounding box center [481, 59] width 124 height 21
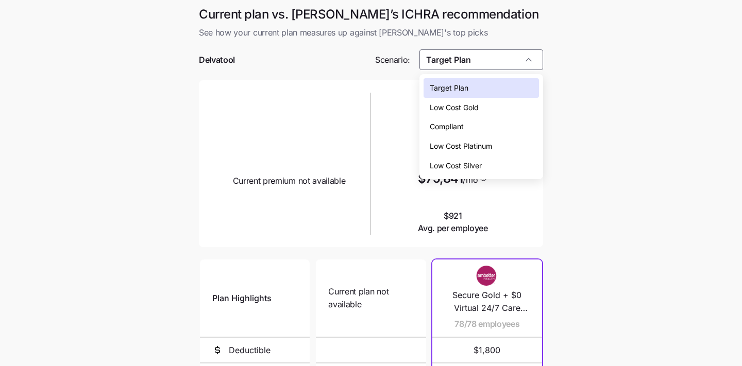
click at [500, 124] on div "Compliant" at bounding box center [482, 127] width 116 height 20
type input "Compliant"
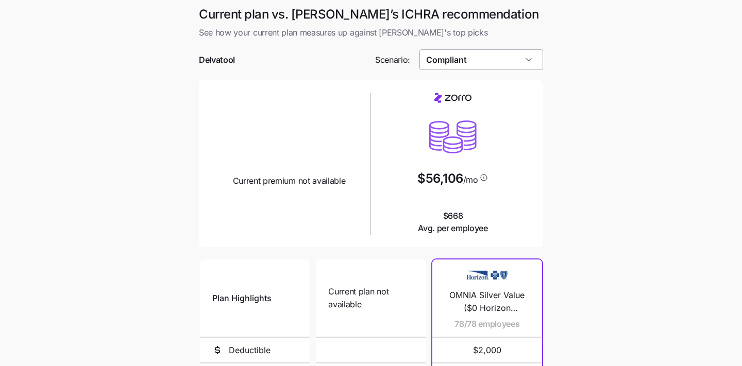
click at [506, 64] on input "Compliant" at bounding box center [481, 59] width 124 height 21
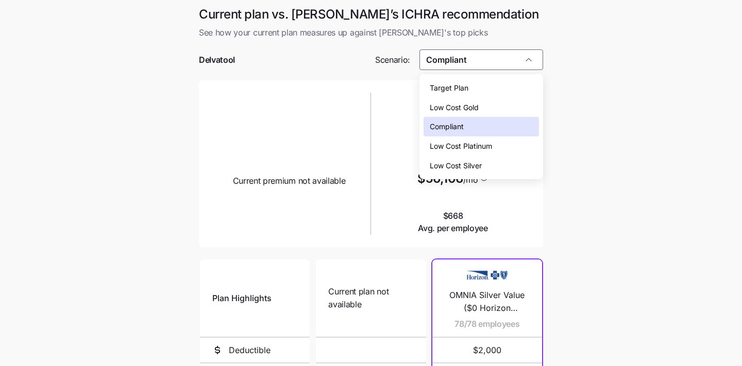
click at [510, 88] on div "Target Plan" at bounding box center [482, 88] width 116 height 20
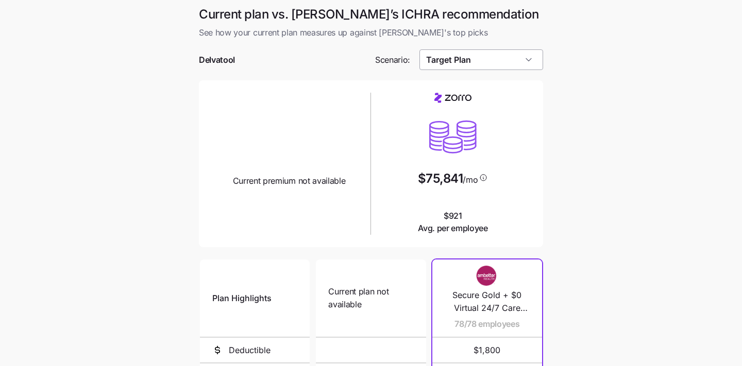
click at [518, 66] on input "Target Plan" at bounding box center [481, 59] width 124 height 21
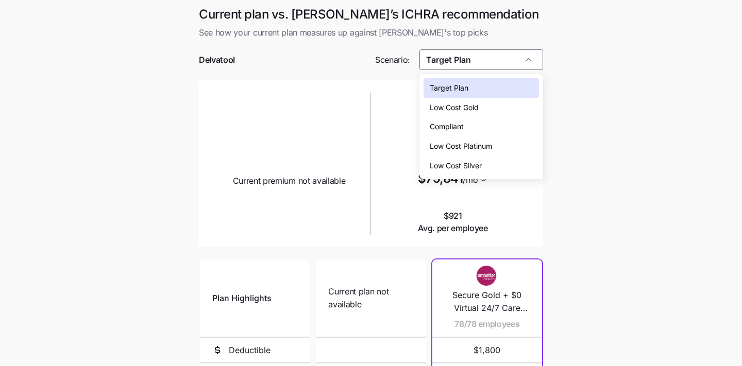
click at [511, 165] on div "Low Cost Silver" at bounding box center [482, 166] width 116 height 20
type input "Low Cost Silver"
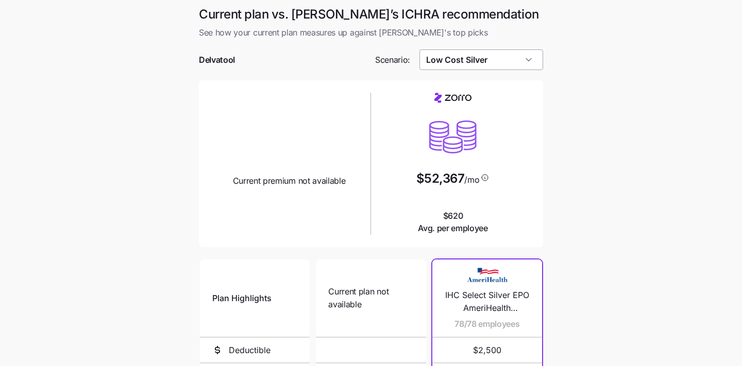
click at [501, 60] on input "Low Cost Silver" at bounding box center [481, 59] width 124 height 21
click at [573, 139] on main "Current plan vs. [PERSON_NAME]’s ICHRA recommendation See how your current plan…" at bounding box center [371, 281] width 742 height 562
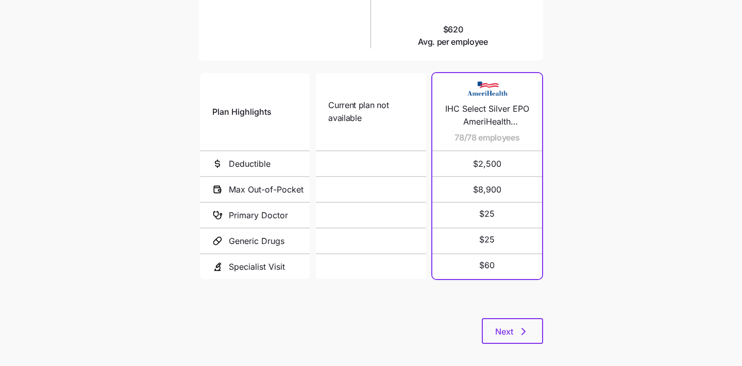
scroll to position [195, 0]
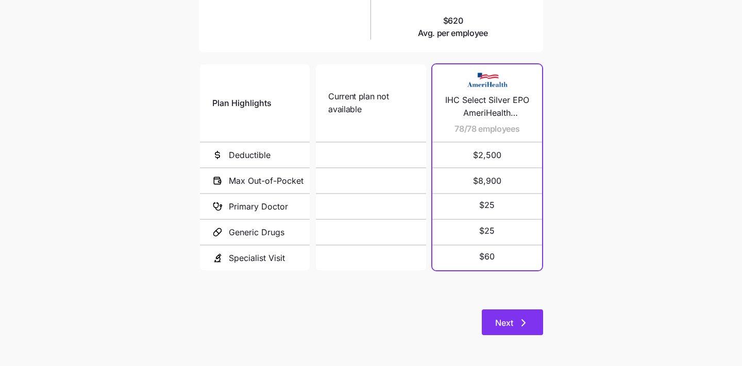
click at [513, 321] on span "Next" at bounding box center [504, 323] width 18 height 12
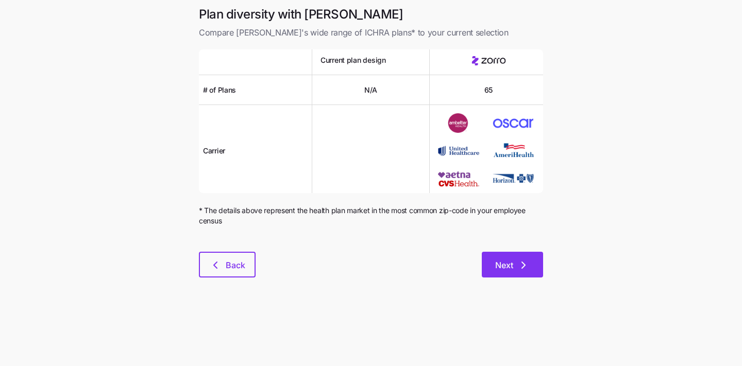
click at [501, 270] on span "Next" at bounding box center [504, 265] width 18 height 12
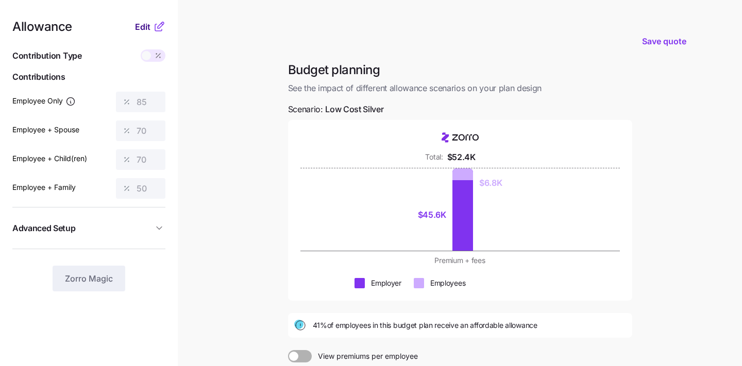
click at [142, 26] on span "Edit" at bounding box center [142, 27] width 15 height 12
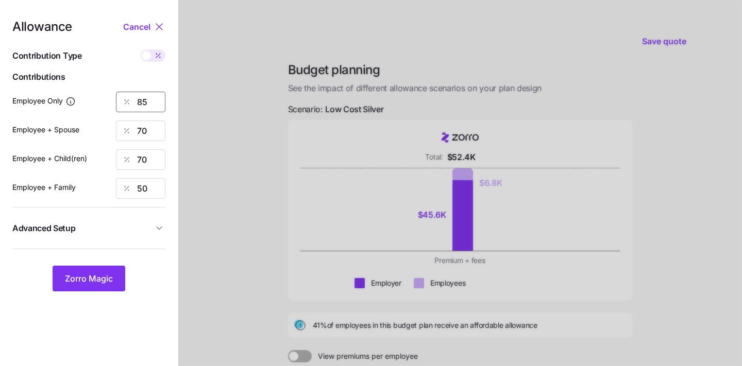
click at [149, 105] on input "85" at bounding box center [140, 102] width 49 height 21
type input "8"
type input "100"
click at [97, 274] on span "Zorro Magic" at bounding box center [89, 279] width 48 height 12
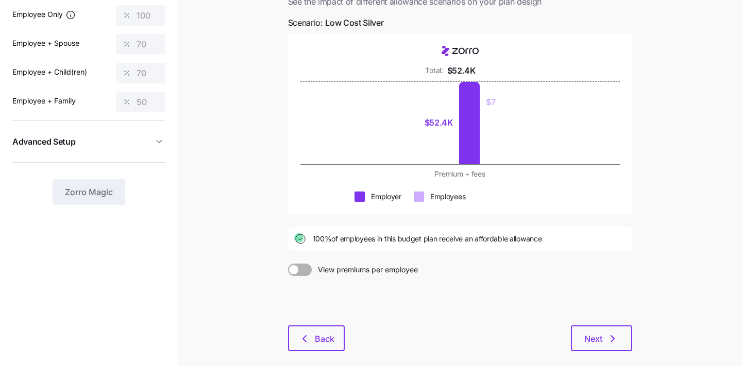
scroll to position [94, 0]
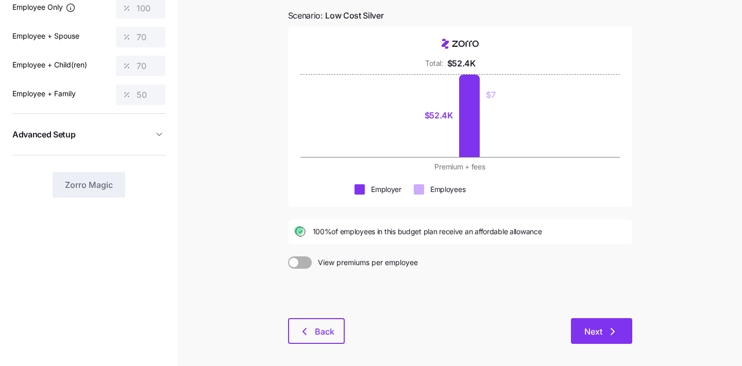
click at [604, 319] on button "Next" at bounding box center [601, 331] width 61 height 26
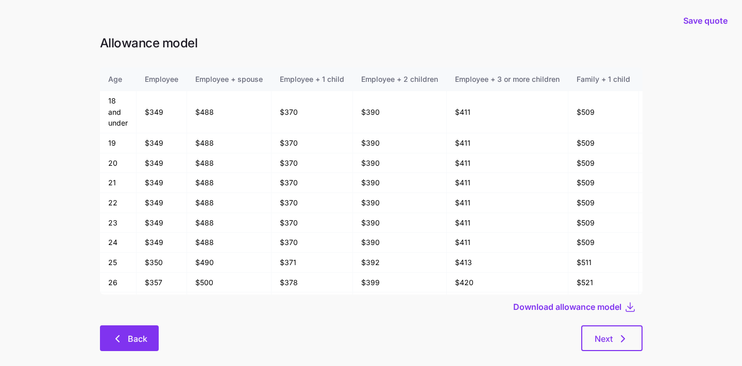
click at [148, 336] on button "Back" at bounding box center [129, 339] width 59 height 26
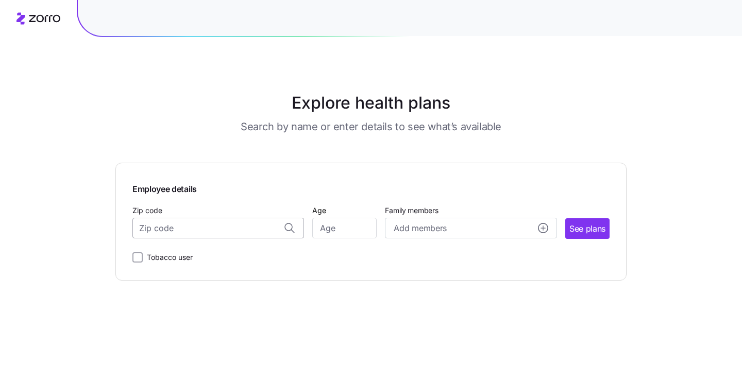
click at [197, 229] on input "Zip code" at bounding box center [218, 228] width 172 height 21
click at [213, 253] on span "08077, [GEOGRAPHIC_DATA], [GEOGRAPHIC_DATA]" at bounding box center [216, 255] width 144 height 13
type input "08077, [GEOGRAPHIC_DATA], [GEOGRAPHIC_DATA]"
click at [353, 231] on input "Age" at bounding box center [344, 228] width 64 height 21
type input "30"
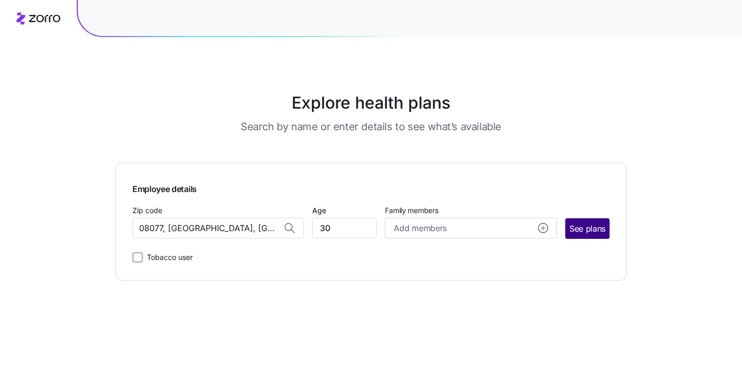
click at [591, 232] on span "See plans" at bounding box center [587, 229] width 36 height 13
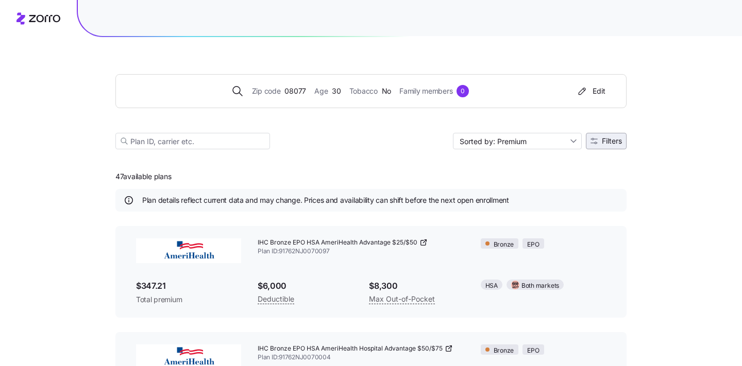
click at [604, 141] on span "Filters" at bounding box center [612, 141] width 20 height 7
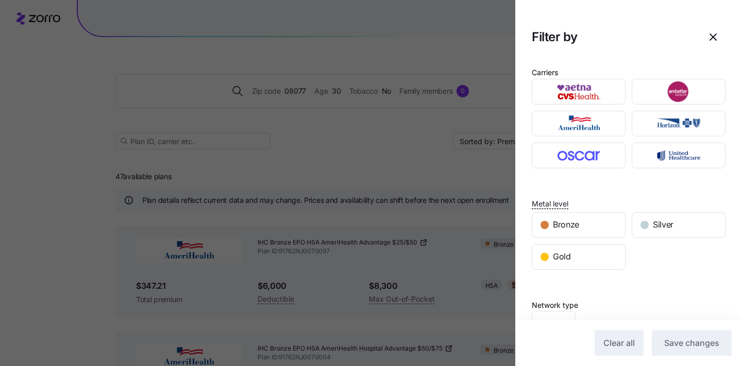
click at [385, 147] on div at bounding box center [371, 183] width 742 height 366
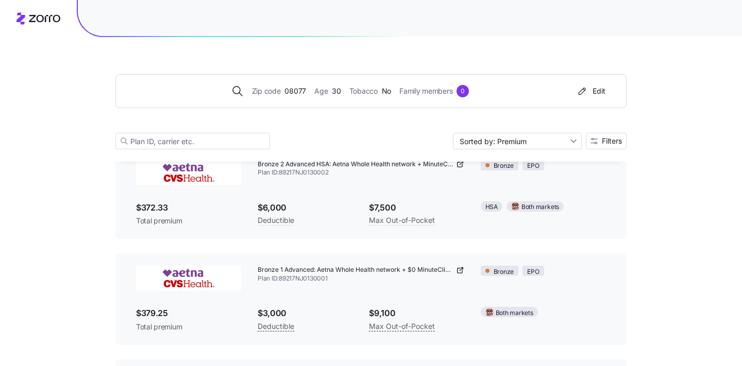
scroll to position [293, 0]
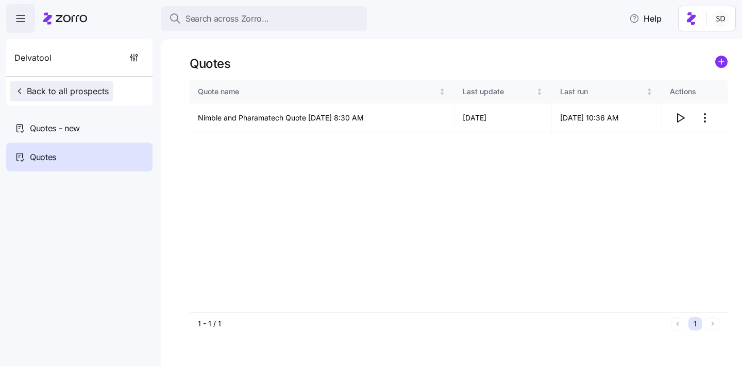
click at [61, 89] on span "Back to all prospects" at bounding box center [61, 91] width 94 height 12
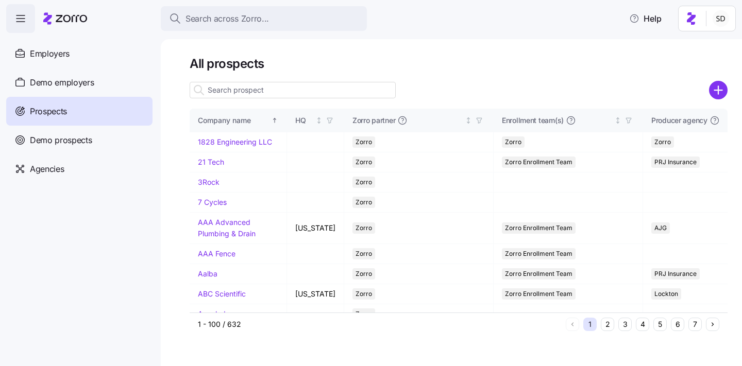
drag, startPoint x: 41, startPoint y: 83, endPoint x: 263, endPoint y: 91, distance: 221.7
click at [41, 83] on span "Demo employers" at bounding box center [62, 82] width 64 height 13
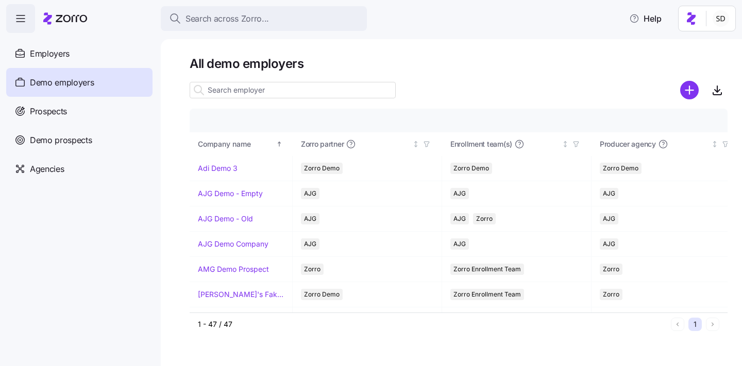
click at [263, 91] on input at bounding box center [293, 90] width 206 height 16
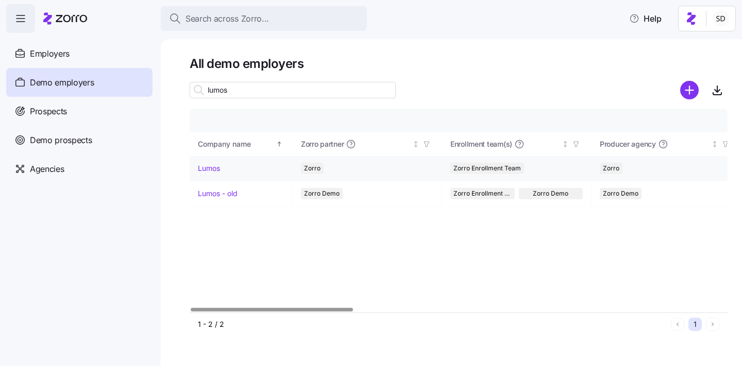
type input "lumos"
click at [202, 167] on link "Lumos" at bounding box center [209, 168] width 22 height 10
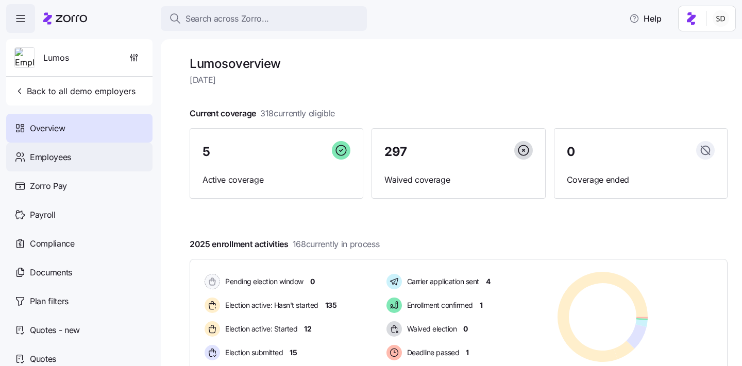
click at [59, 158] on span "Employees" at bounding box center [50, 157] width 41 height 13
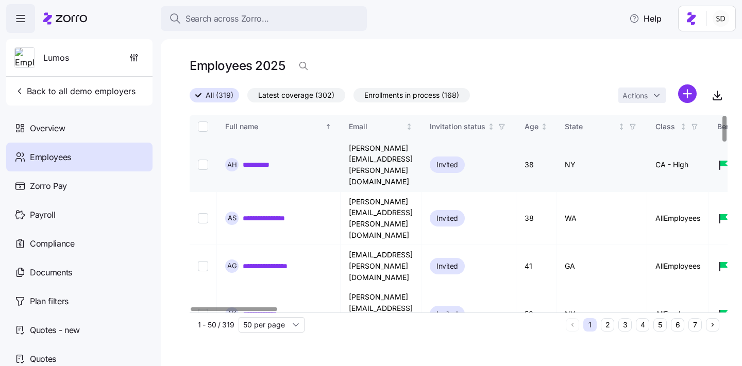
click at [263, 173] on td "**********" at bounding box center [279, 166] width 124 height 54
click at [258, 167] on link "**********" at bounding box center [265, 165] width 44 height 10
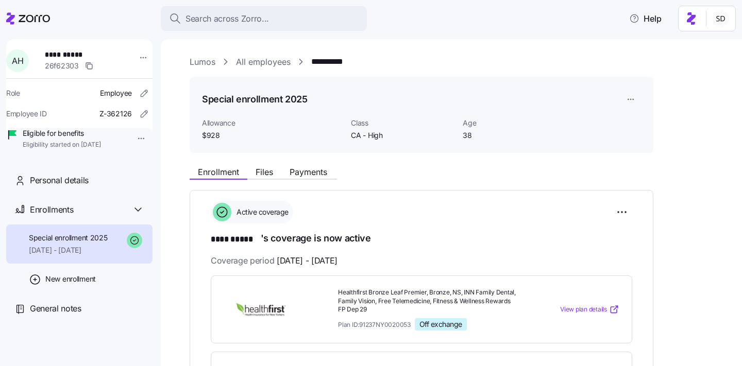
click at [259, 61] on link "All employees" at bounding box center [263, 62] width 55 height 13
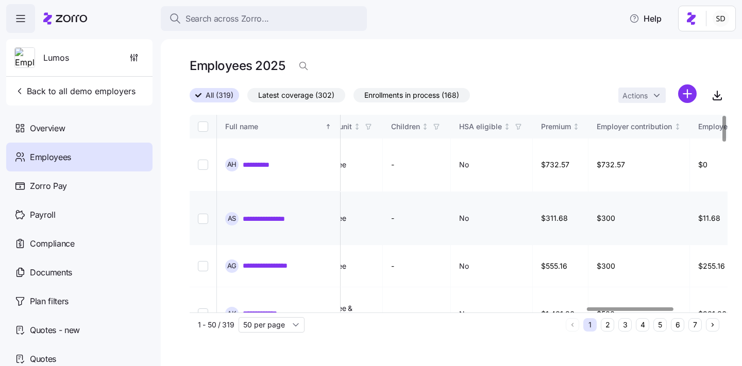
scroll to position [0, 2663]
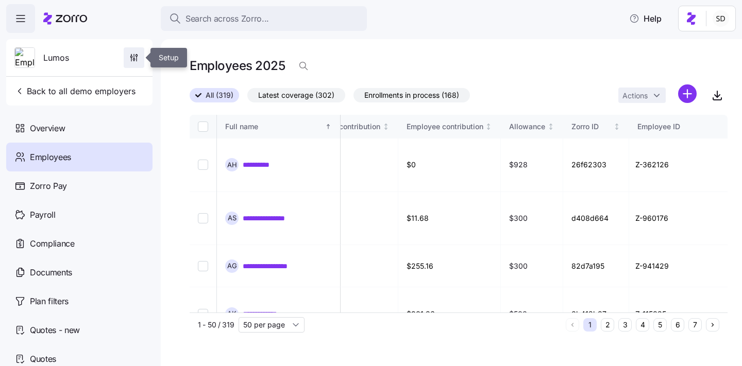
click at [134, 59] on icon "button" at bounding box center [134, 58] width 10 height 10
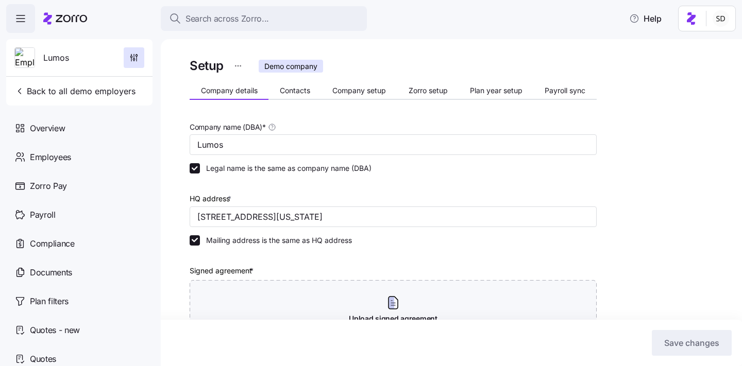
click at [18, 26] on span "button" at bounding box center [21, 19] width 28 height 28
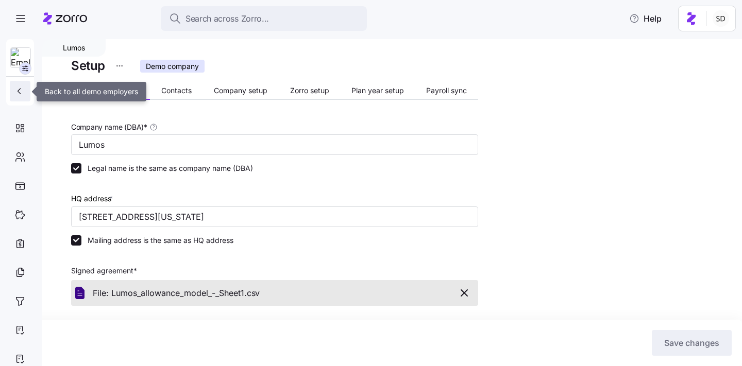
click at [22, 97] on button "button" at bounding box center [20, 91] width 21 height 21
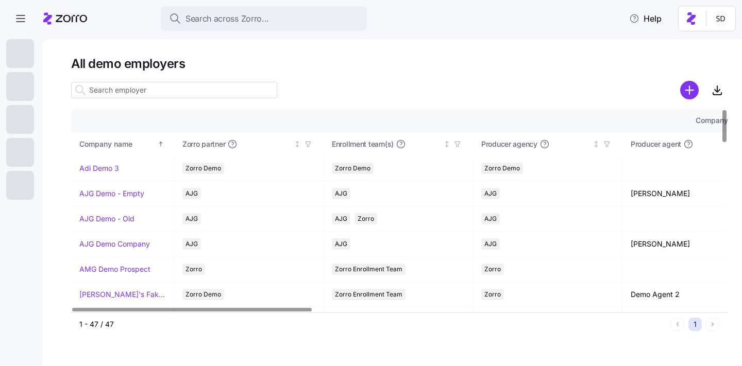
click at [105, 93] on input at bounding box center [174, 90] width 206 height 16
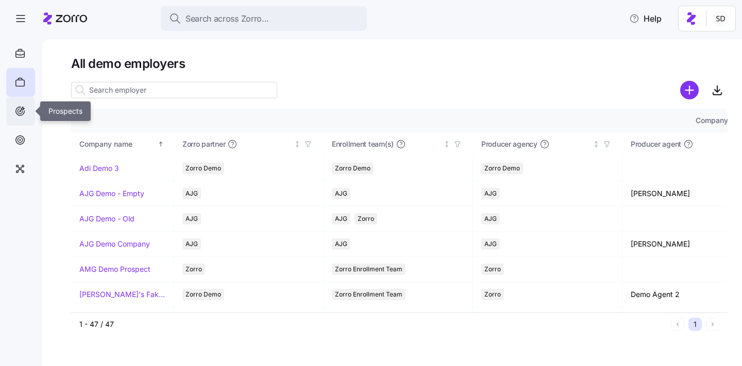
click at [21, 110] on icon at bounding box center [21, 111] width 2 height 2
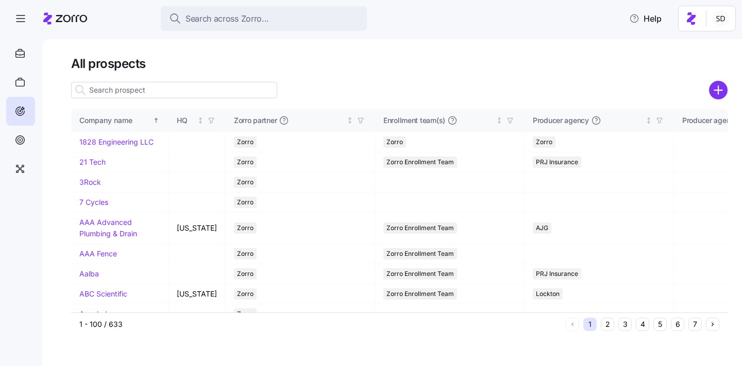
click at [133, 92] on input at bounding box center [174, 90] width 206 height 16
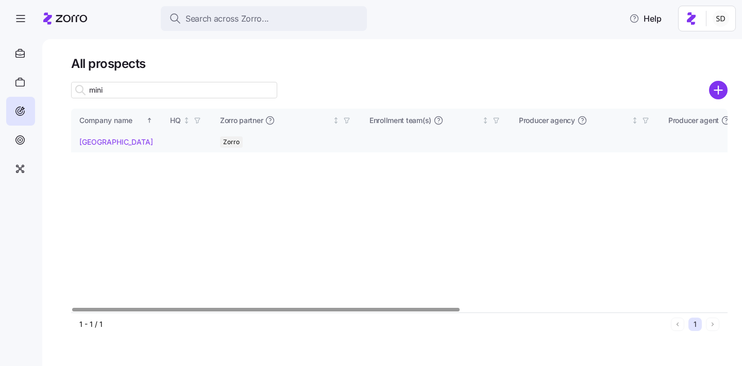
type input "mini"
drag, startPoint x: 86, startPoint y: 139, endPoint x: 464, endPoint y: 1, distance: 402.6
click at [86, 139] on link "[GEOGRAPHIC_DATA]" at bounding box center [116, 142] width 74 height 9
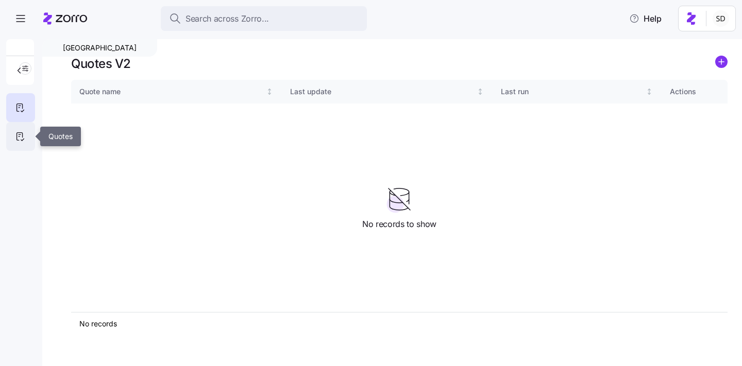
click at [16, 132] on icon at bounding box center [19, 136] width 11 height 12
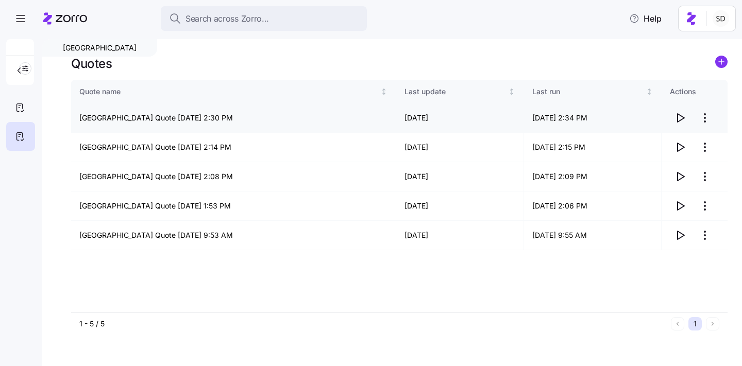
click at [683, 116] on icon "button" at bounding box center [680, 118] width 12 height 12
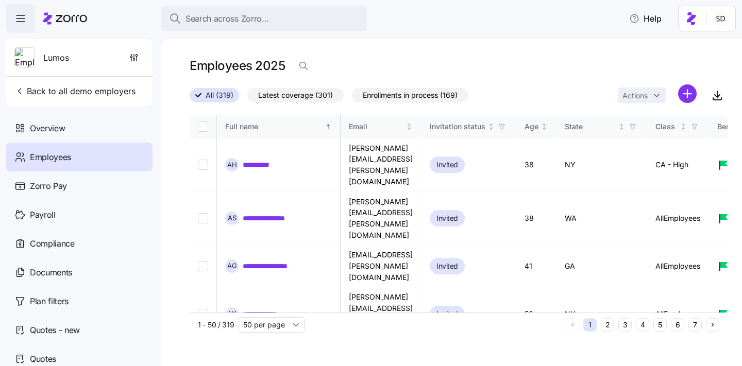
scroll to position [0, 2534]
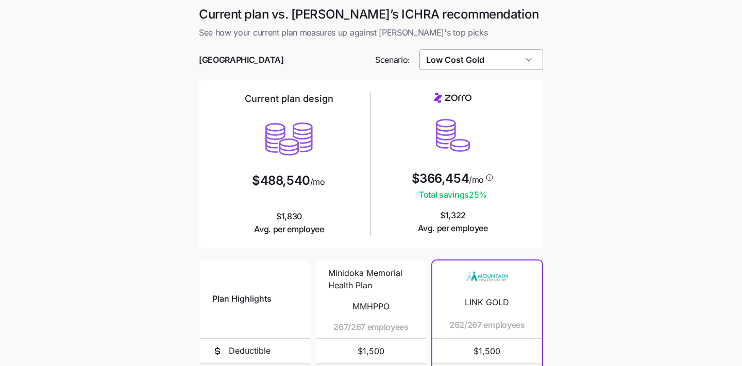
click at [522, 55] on input "Low Cost Gold" at bounding box center [481, 59] width 124 height 21
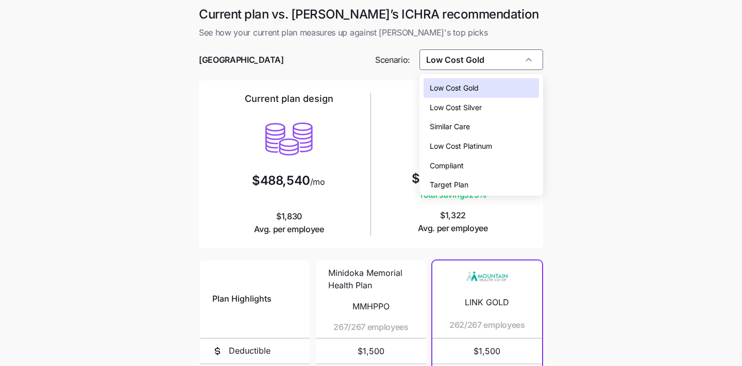
click at [595, 103] on main "Current plan vs. [PERSON_NAME]’s ICHRA recommendation See how your current plan…" at bounding box center [371, 281] width 742 height 563
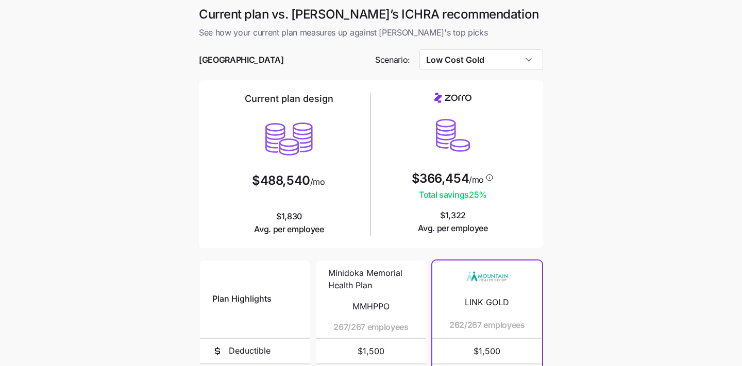
scroll to position [196, 0]
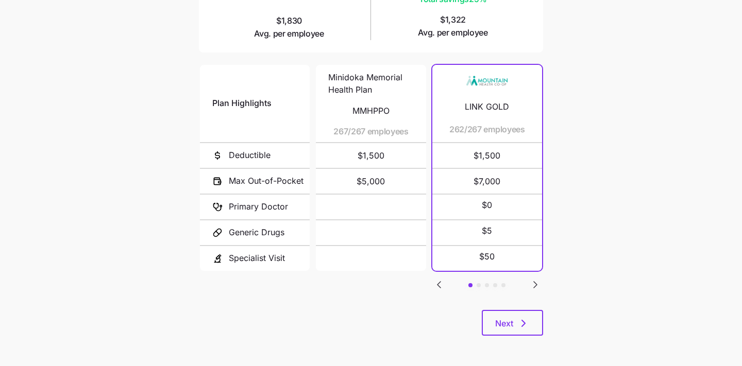
click at [530, 308] on div "Plan Highlights Deductible Max Out-of-Pocket Primary Doctor Generic Drugs Speci…" at bounding box center [371, 186] width 344 height 247
click at [528, 317] on icon "button" at bounding box center [523, 323] width 12 height 12
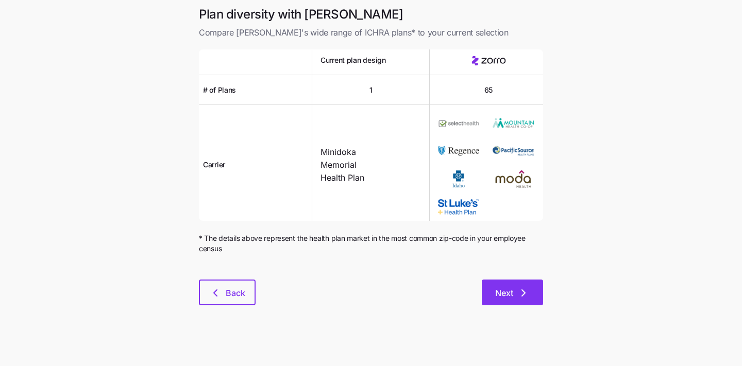
click at [510, 299] on button "Next" at bounding box center [512, 293] width 61 height 26
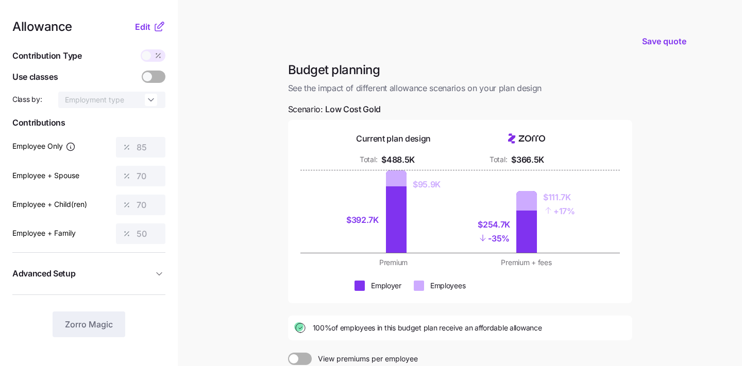
scroll to position [140, 0]
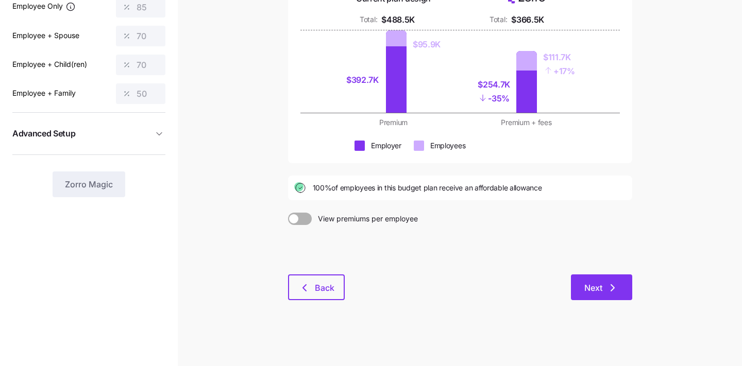
click at [597, 286] on span "Next" at bounding box center [593, 288] width 18 height 12
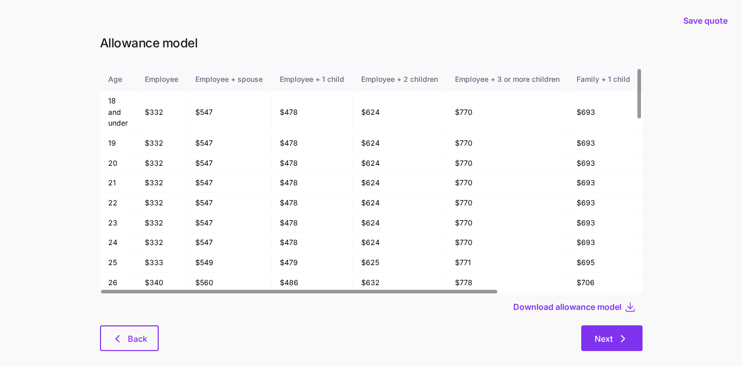
click at [601, 327] on button "Next" at bounding box center [611, 339] width 61 height 26
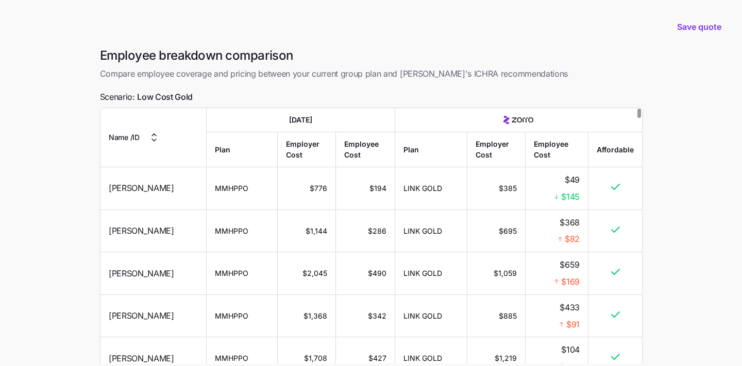
scroll to position [91, 0]
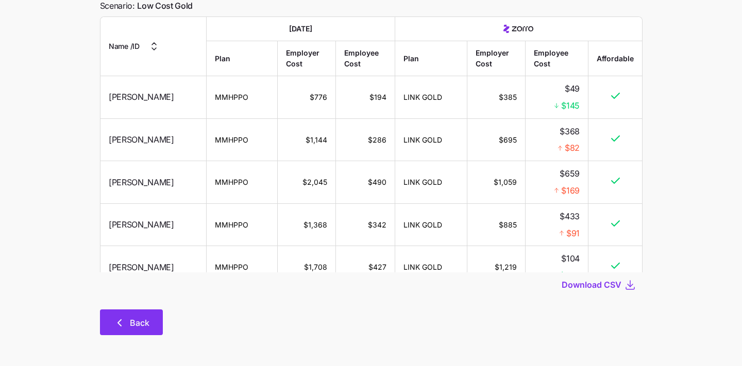
click at [127, 328] on span "Back" at bounding box center [131, 323] width 36 height 12
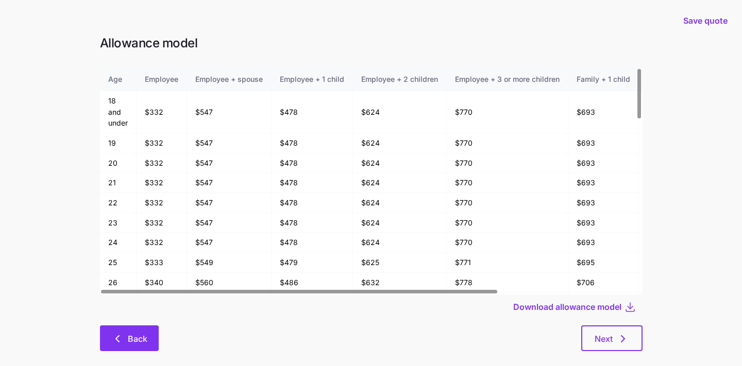
click at [121, 341] on icon "button" at bounding box center [117, 339] width 12 height 12
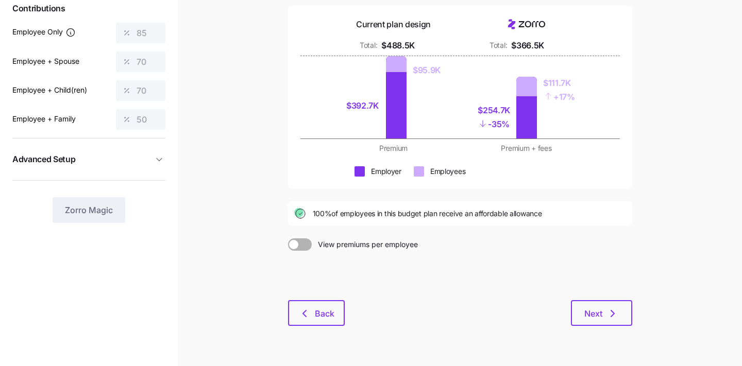
scroll to position [140, 0]
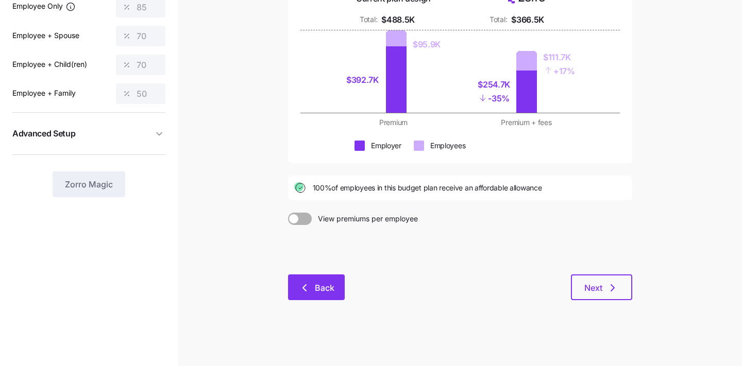
click at [323, 284] on span "Back" at bounding box center [325, 288] width 20 height 12
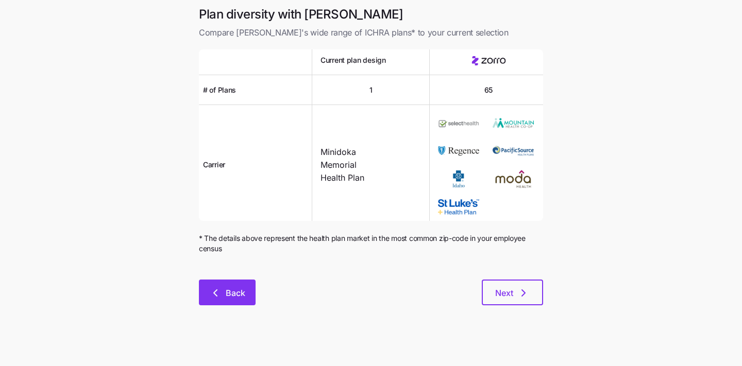
click at [226, 295] on span "Back" at bounding box center [236, 293] width 20 height 12
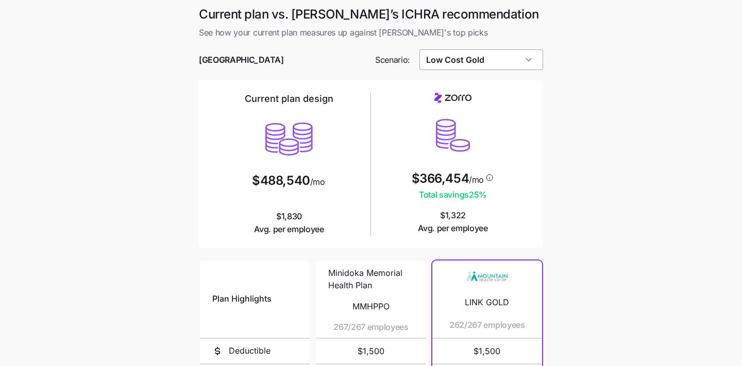
click at [519, 63] on input "Low Cost Gold" at bounding box center [481, 59] width 124 height 21
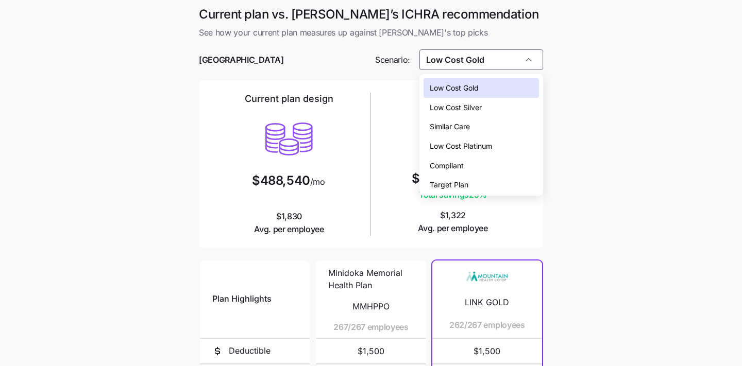
click at [501, 161] on div "Compliant" at bounding box center [482, 166] width 116 height 20
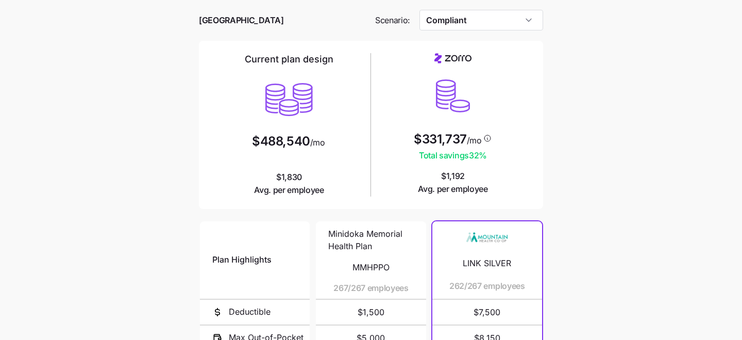
scroll to position [36, 0]
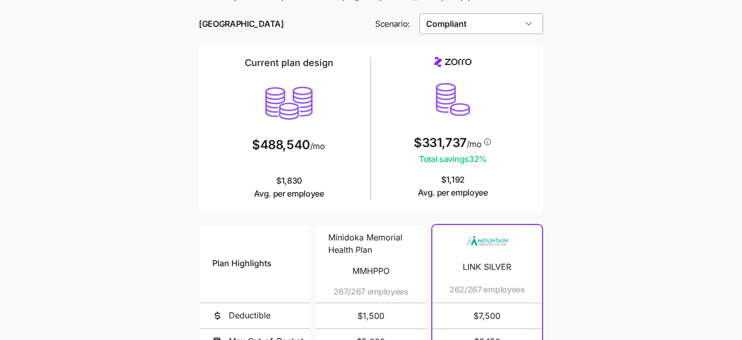
click at [515, 27] on input "Compliant" at bounding box center [481, 23] width 124 height 21
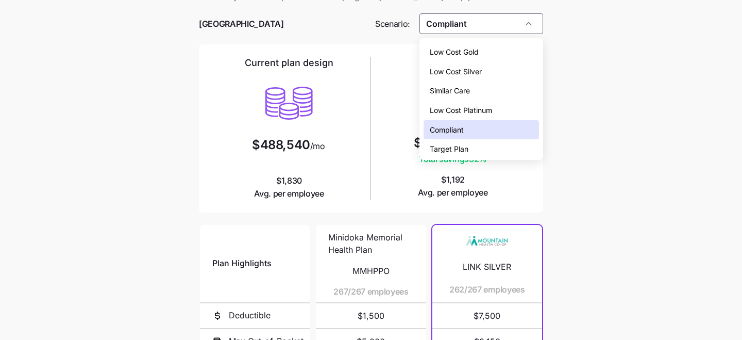
click at [530, 130] on div "Compliant" at bounding box center [482, 130] width 116 height 20
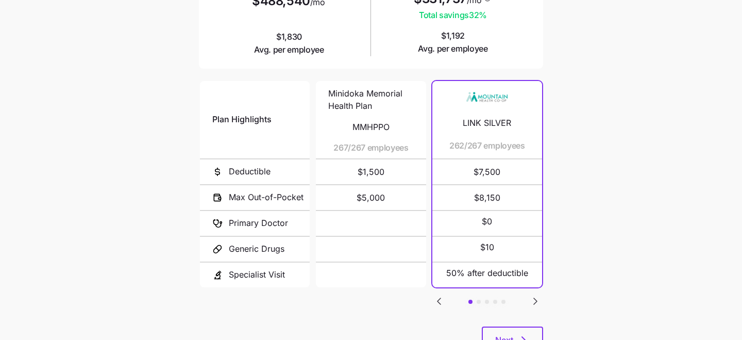
scroll to position [180, 0]
click at [535, 294] on icon "Go to next slide" at bounding box center [535, 300] width 12 height 12
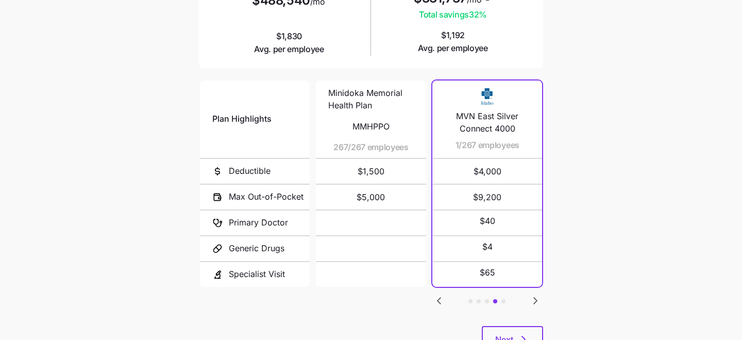
click at [535, 294] on icon "Go to next slide" at bounding box center [535, 300] width 12 height 12
click at [439, 297] on icon "Go to previous slide" at bounding box center [438, 300] width 3 height 6
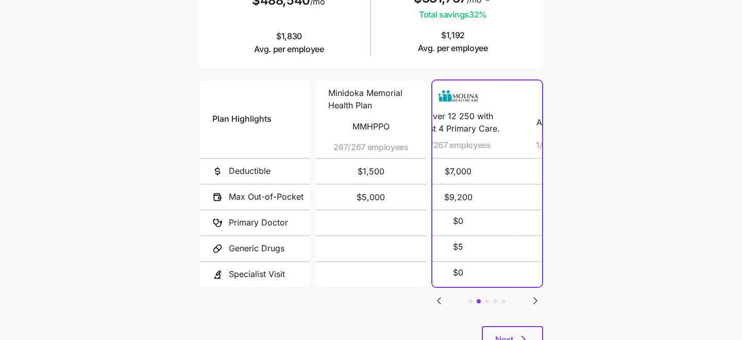
click at [439, 297] on icon "Go to previous slide" at bounding box center [438, 300] width 3 height 6
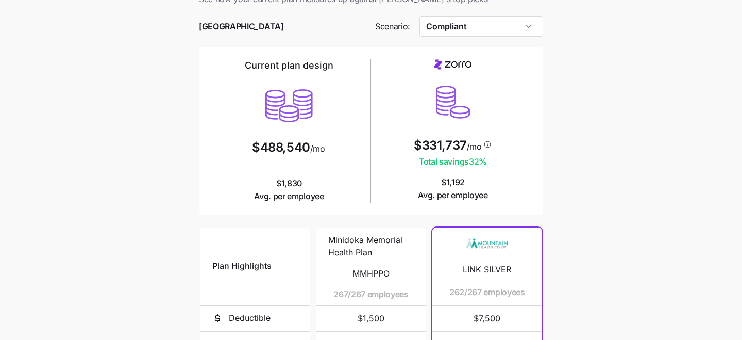
scroll to position [2, 0]
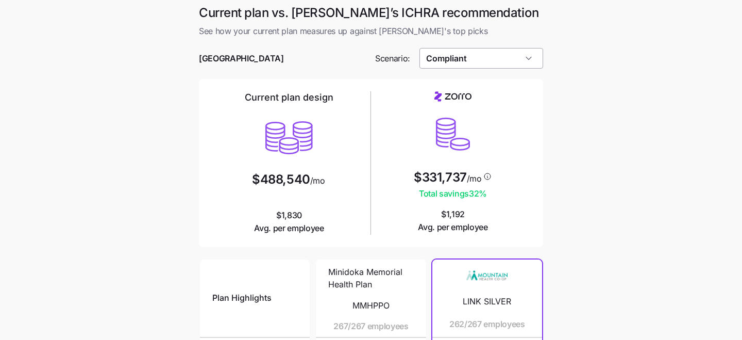
click at [528, 60] on input "Compliant" at bounding box center [481, 58] width 124 height 21
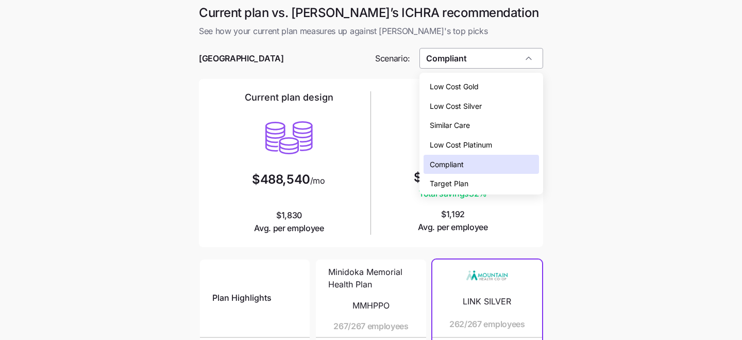
click at [528, 60] on div "Compliant" at bounding box center [481, 58] width 124 height 21
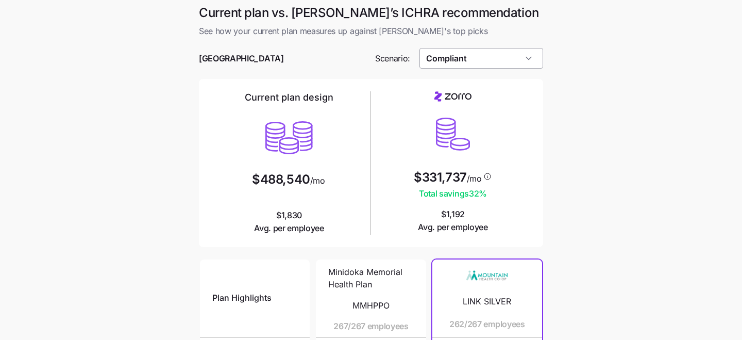
click at [528, 60] on input "Compliant" at bounding box center [481, 58] width 124 height 21
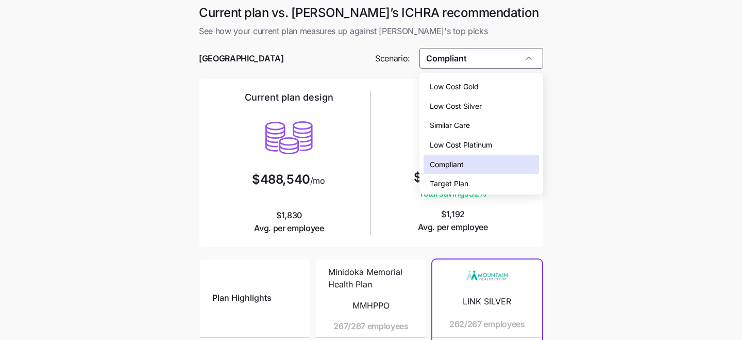
click at [522, 84] on div "Low Cost Gold" at bounding box center [482, 87] width 116 height 20
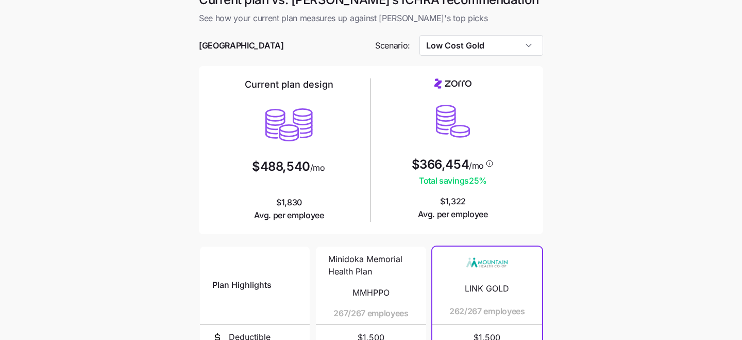
scroll to position [15, 0]
click at [529, 43] on input "Low Cost Gold" at bounding box center [481, 45] width 124 height 21
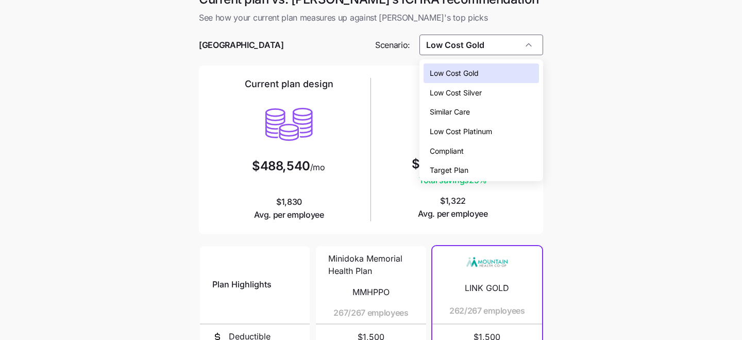
click at [513, 128] on div "Low Cost Platinum" at bounding box center [482, 132] width 116 height 20
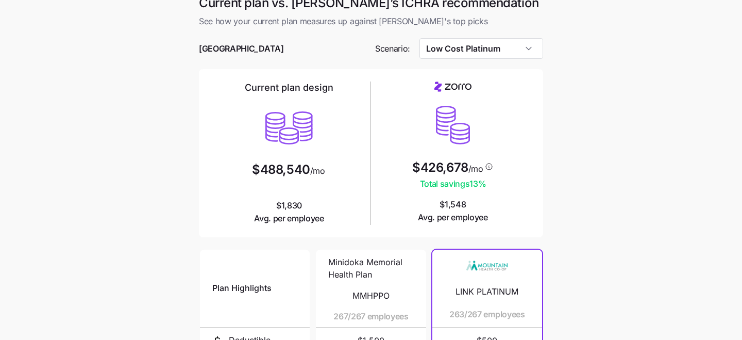
scroll to position [6, 0]
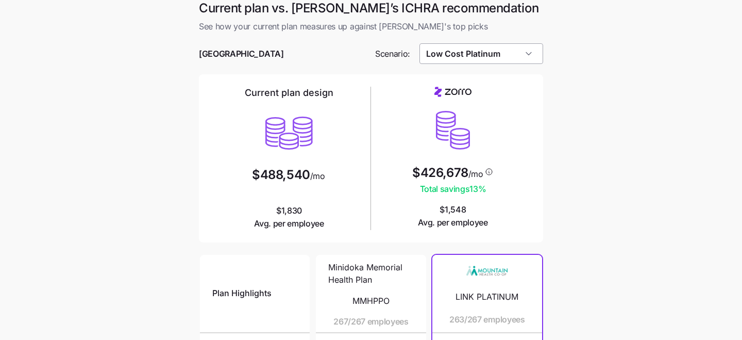
click at [529, 56] on input "Low Cost Platinum" at bounding box center [481, 53] width 124 height 21
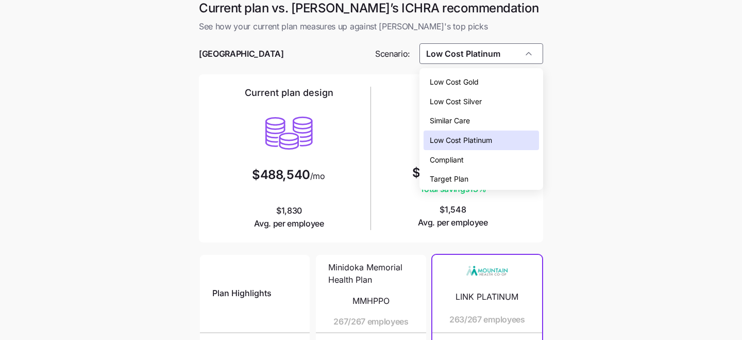
click at [507, 160] on div "Compliant" at bounding box center [482, 160] width 116 height 20
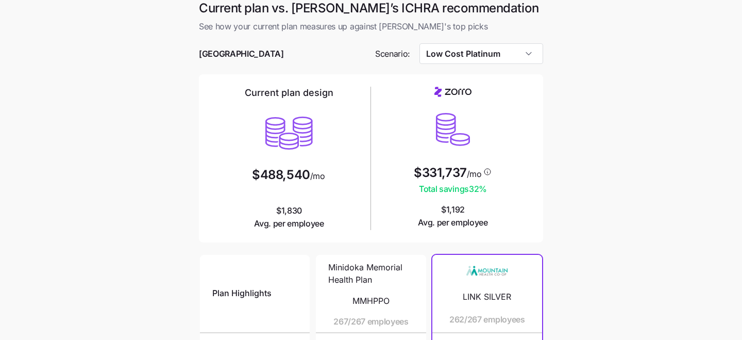
type input "Compliant"
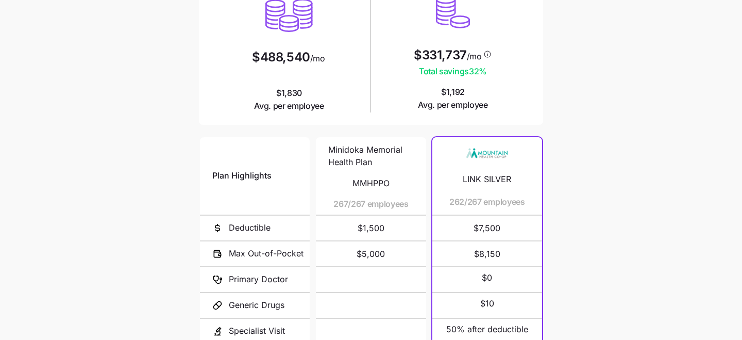
scroll to position [223, 0]
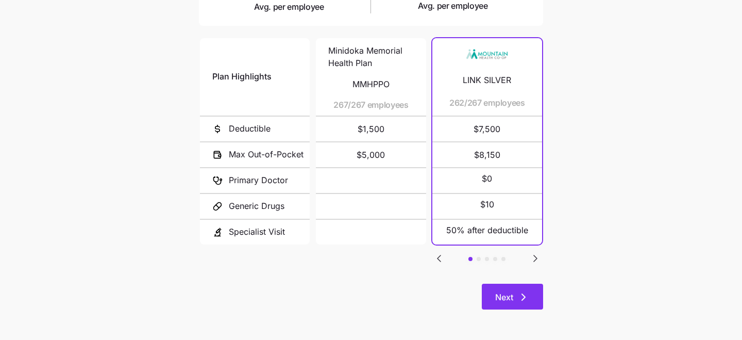
click at [515, 287] on button "Next" at bounding box center [512, 296] width 61 height 26
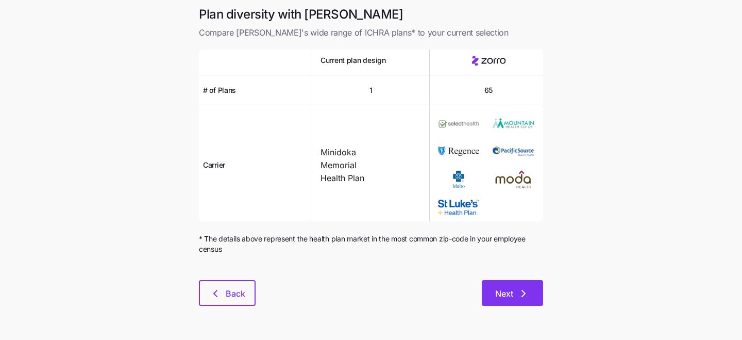
click at [516, 286] on button "Next" at bounding box center [512, 293] width 61 height 26
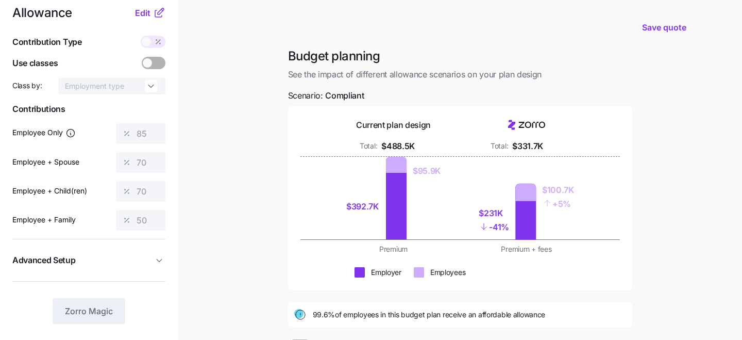
scroll to position [12, 0]
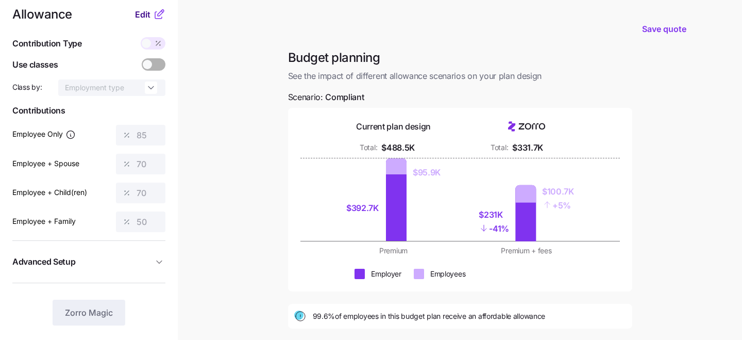
click at [143, 12] on span "Edit" at bounding box center [142, 14] width 15 height 12
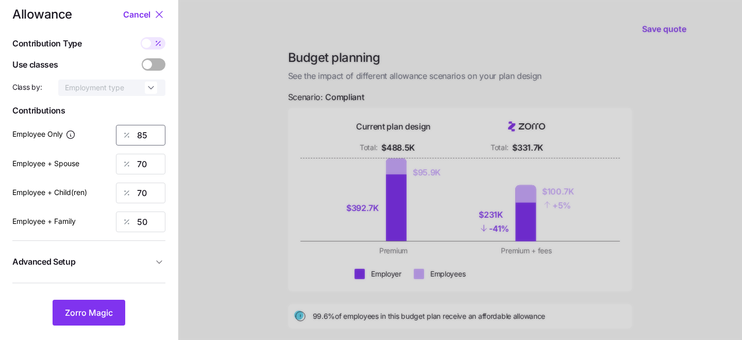
click at [147, 133] on input "85" at bounding box center [140, 135] width 49 height 21
type input "80"
click at [145, 164] on input "70" at bounding box center [140, 164] width 49 height 21
type input "7"
type input "80"
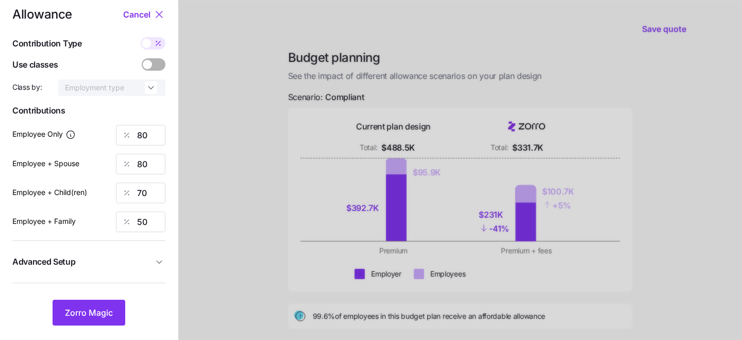
click at [109, 188] on div "Employee + Child(ren) 70" at bounding box center [88, 192] width 153 height 21
click at [145, 188] on input "70" at bounding box center [140, 192] width 49 height 21
type input "80"
click at [118, 218] on div at bounding box center [126, 222] width 21 height 20
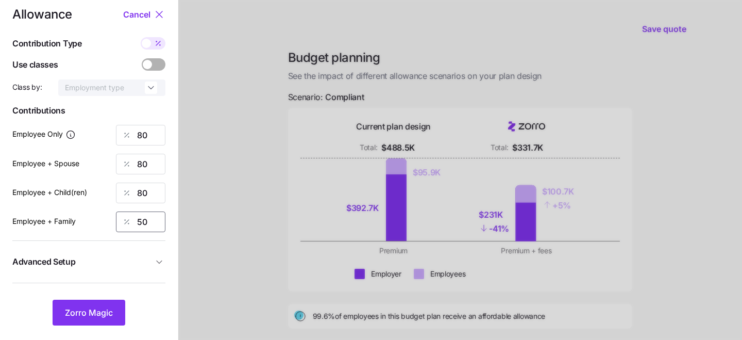
click at [139, 218] on input "50" at bounding box center [140, 221] width 49 height 21
type input "80"
click at [222, 216] on div at bounding box center [460, 241] width 564 height 506
click at [99, 307] on span "Zorro Magic" at bounding box center [89, 312] width 48 height 12
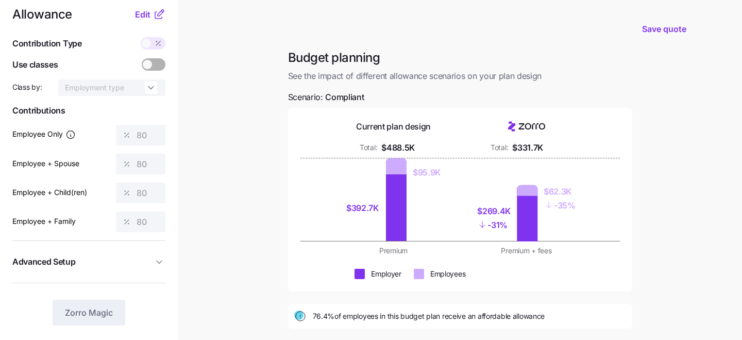
scroll to position [41, 0]
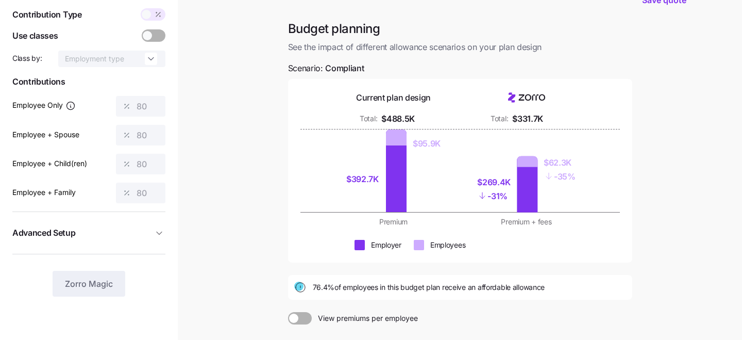
click at [147, 14] on span at bounding box center [146, 14] width 9 height 9
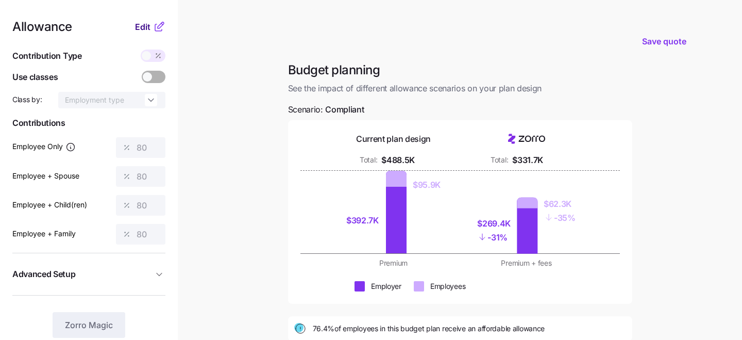
click at [142, 24] on span "Edit" at bounding box center [142, 27] width 15 height 12
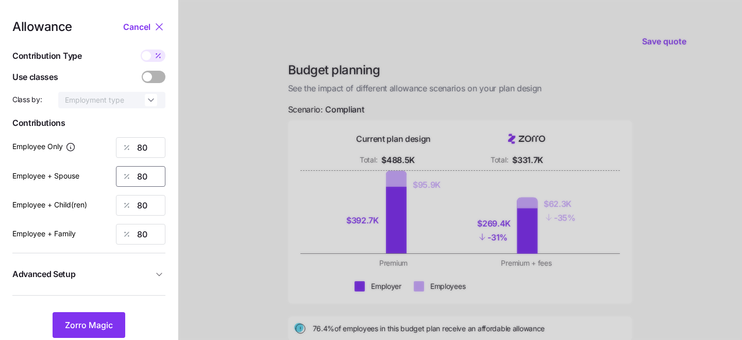
click at [148, 177] on input "80" at bounding box center [140, 176] width 49 height 21
type input "8"
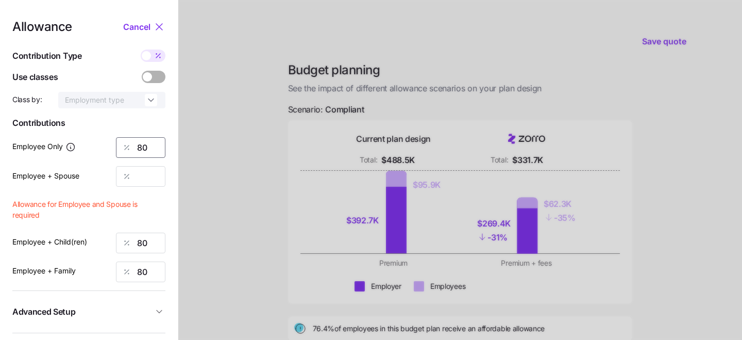
click at [147, 150] on input "80" at bounding box center [140, 147] width 49 height 21
type input "8"
type input "100"
click at [259, 124] on div at bounding box center [460, 253] width 564 height 506
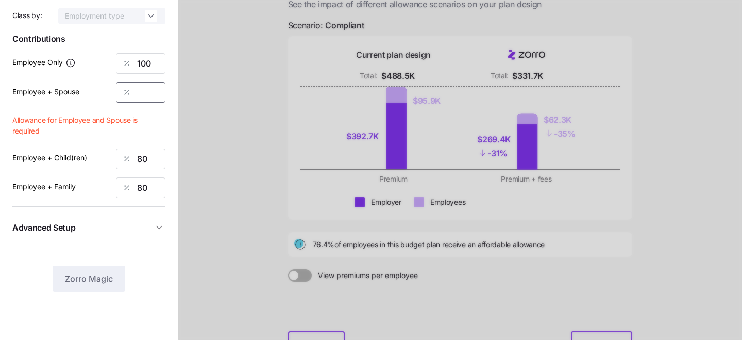
click at [147, 96] on input "Employee + Spouse" at bounding box center [140, 92] width 49 height 21
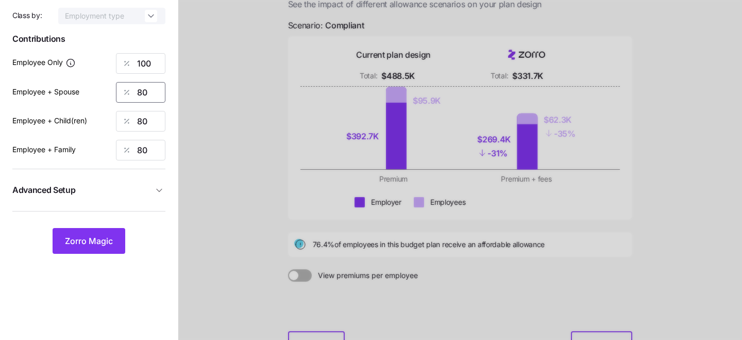
type input "80"
click at [261, 155] on div at bounding box center [460, 169] width 564 height 506
click at [85, 244] on span "Zorro Magic" at bounding box center [89, 240] width 48 height 12
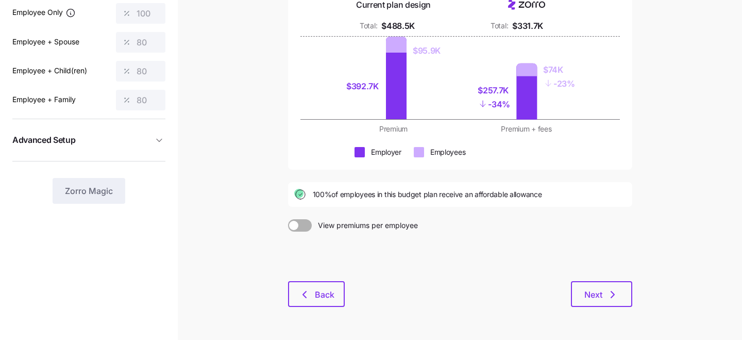
scroll to position [149, 0]
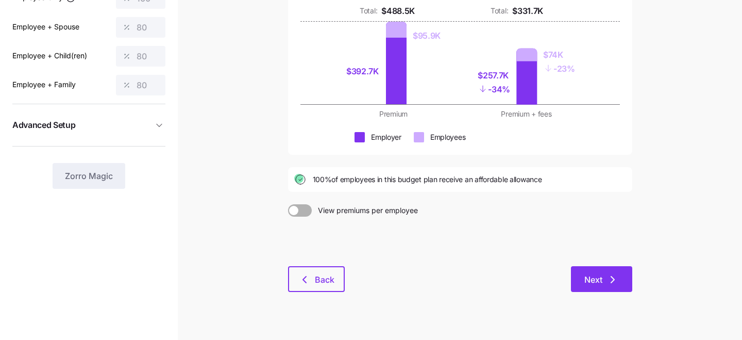
click at [606, 286] on button "Next" at bounding box center [601, 279] width 61 height 26
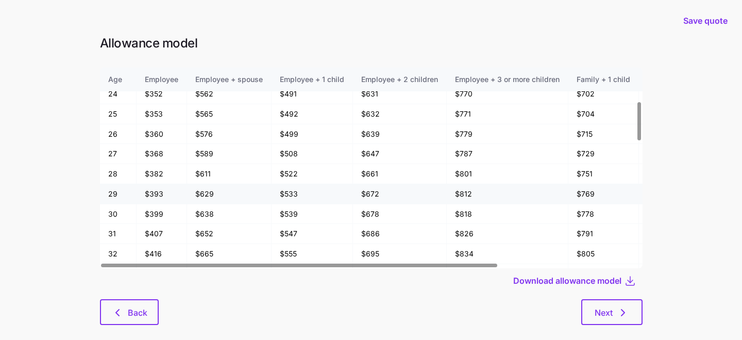
scroll to position [190, 0]
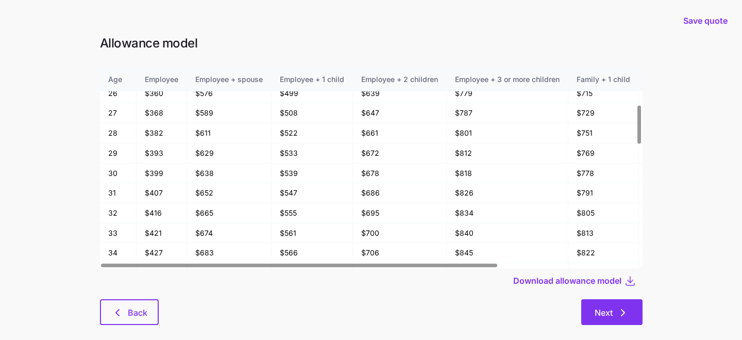
click at [614, 306] on button "Next" at bounding box center [611, 312] width 61 height 26
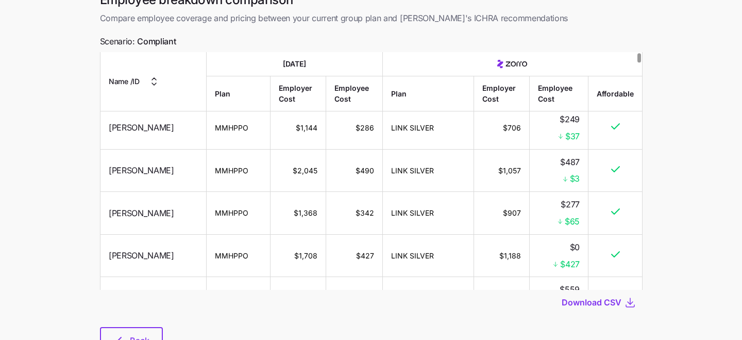
scroll to position [79, 0]
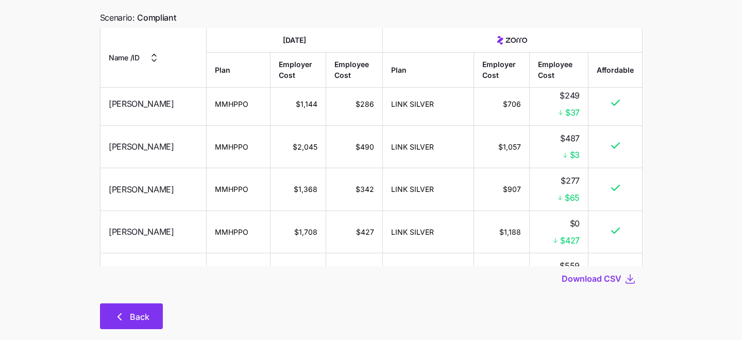
click at [128, 315] on span "Back" at bounding box center [131, 316] width 36 height 12
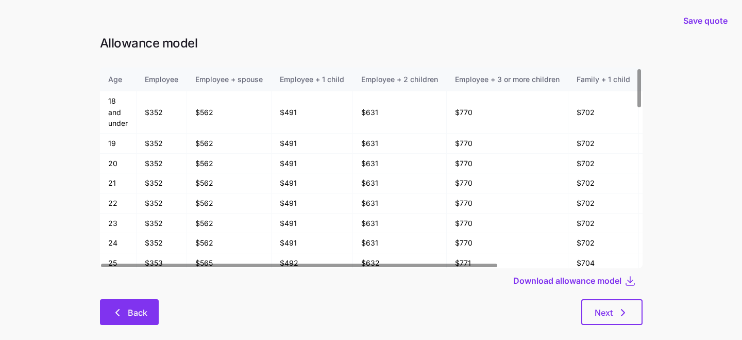
click at [129, 315] on span "Back" at bounding box center [138, 312] width 20 height 12
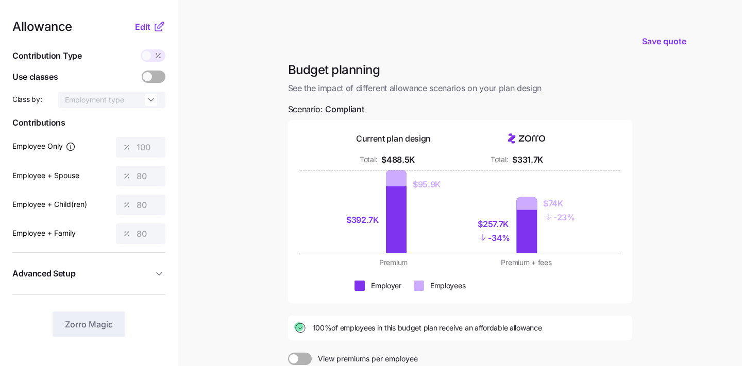
scroll to position [140, 0]
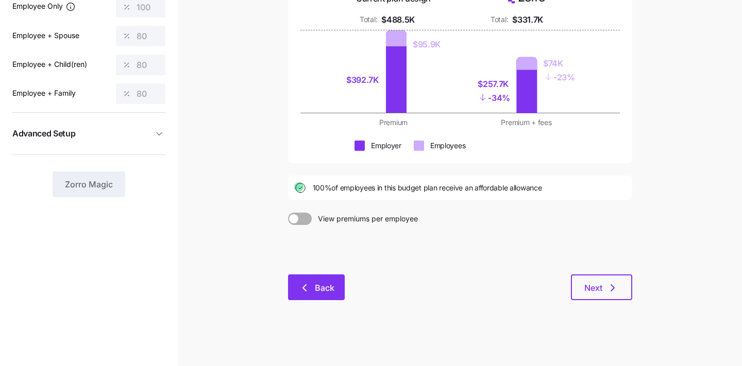
click at [327, 293] on span "Back" at bounding box center [325, 288] width 20 height 12
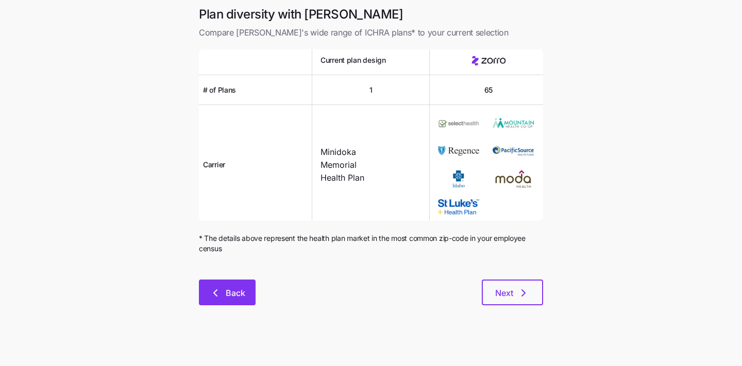
click at [224, 285] on button "Back" at bounding box center [227, 293] width 57 height 26
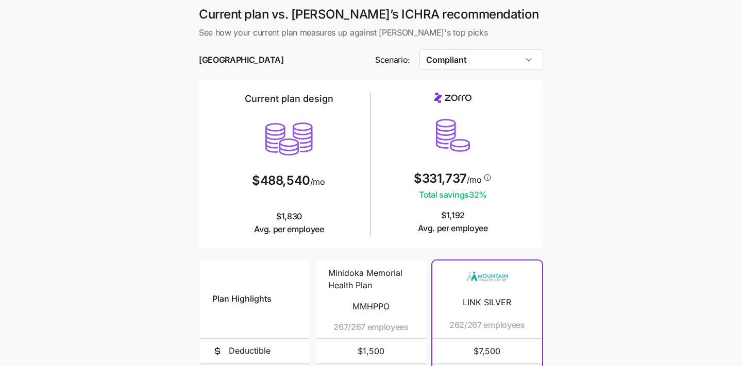
click at [472, 74] on div at bounding box center [371, 75] width 344 height 10
click at [471, 62] on input "Compliant" at bounding box center [481, 59] width 124 height 21
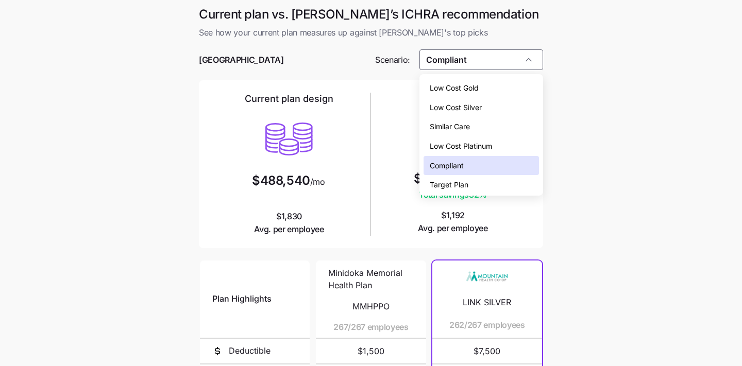
scroll to position [3, 0]
click at [466, 145] on span "Low Cost Platinum" at bounding box center [461, 143] width 62 height 11
type input "Low Cost Platinum"
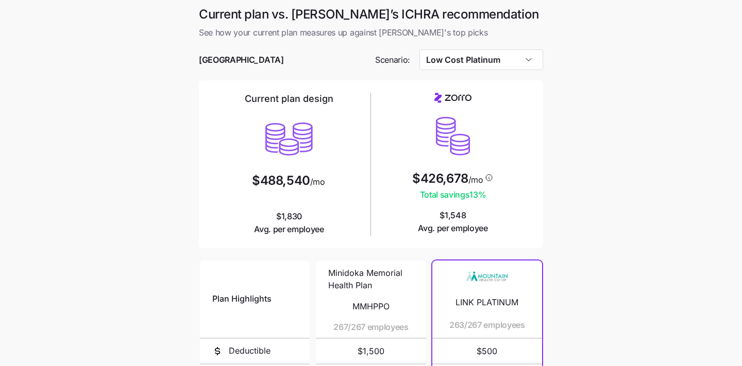
scroll to position [196, 0]
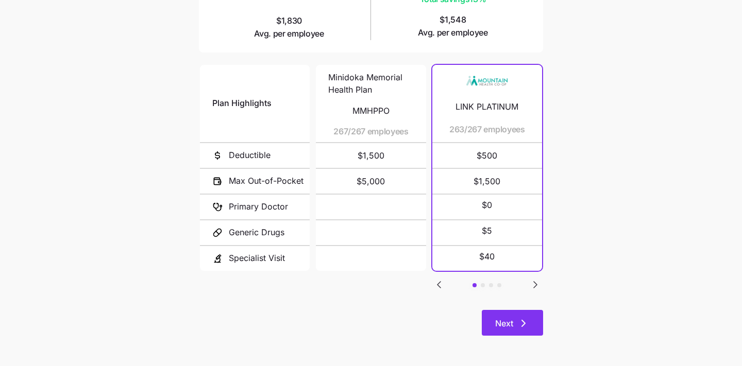
click at [501, 314] on button "Next" at bounding box center [512, 323] width 61 height 26
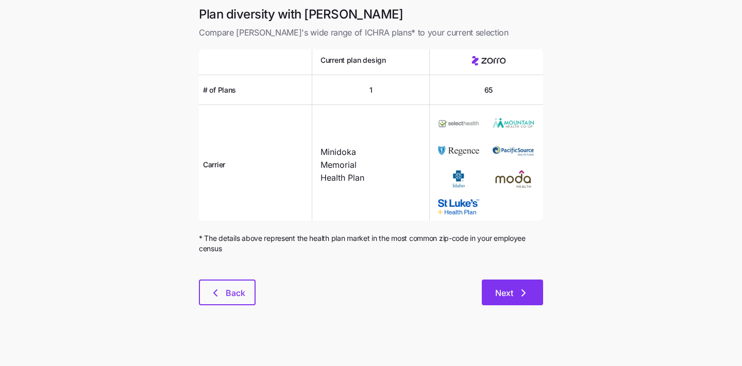
click at [501, 285] on button "Next" at bounding box center [512, 293] width 61 height 26
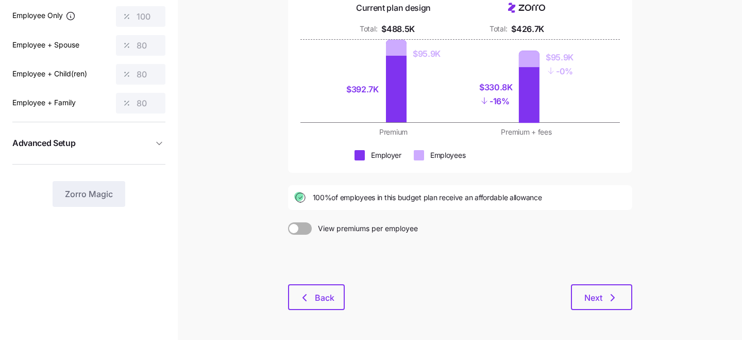
scroll to position [143, 0]
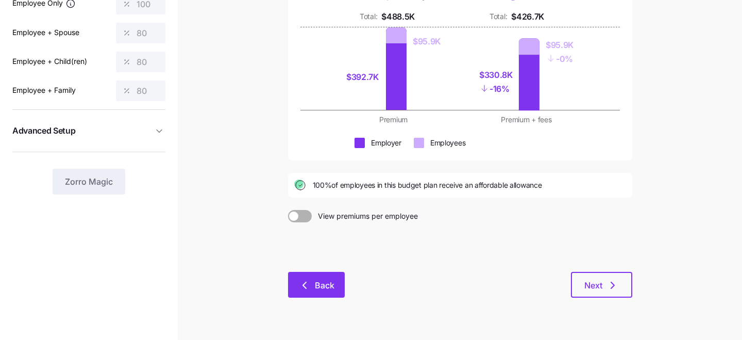
click at [319, 286] on span "Back" at bounding box center [325, 285] width 20 height 12
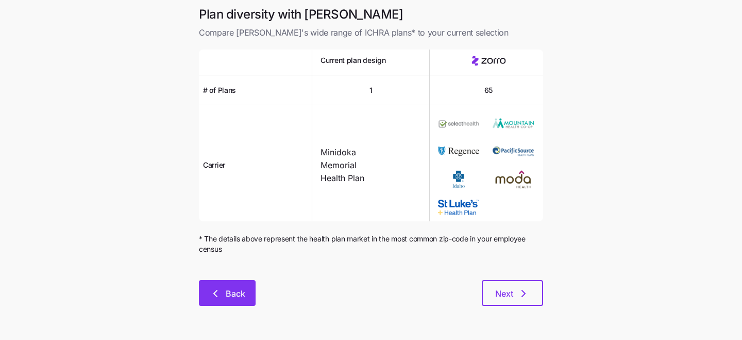
click at [232, 286] on button "Back" at bounding box center [227, 293] width 57 height 26
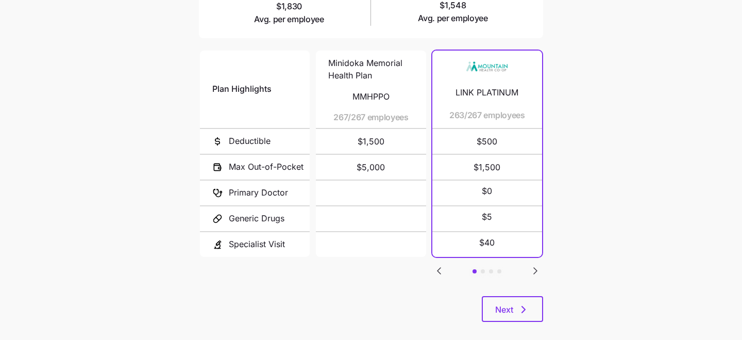
scroll to position [211, 0]
